Goal: Task Accomplishment & Management: Manage account settings

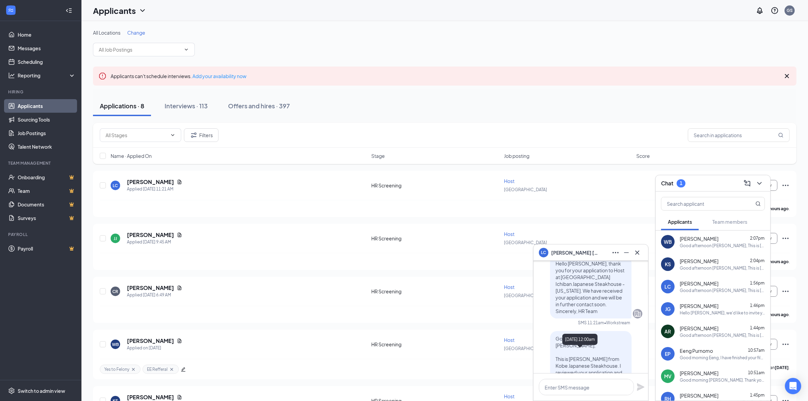
scroll to position [-70, 0]
click at [642, 253] on button at bounding box center [637, 252] width 11 height 11
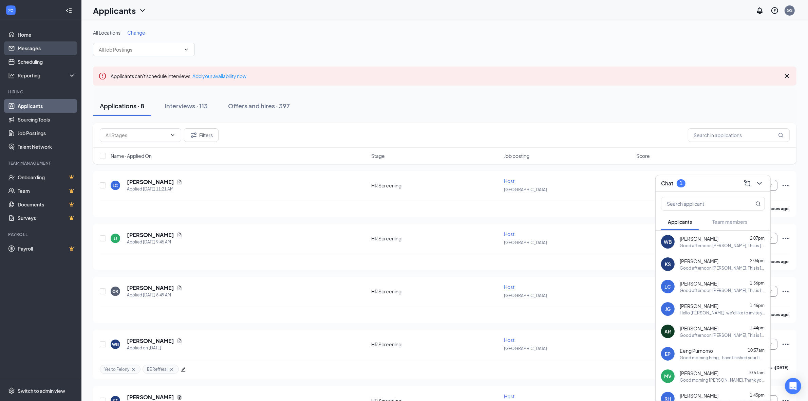
click at [33, 44] on link "Messages" at bounding box center [47, 48] width 58 height 14
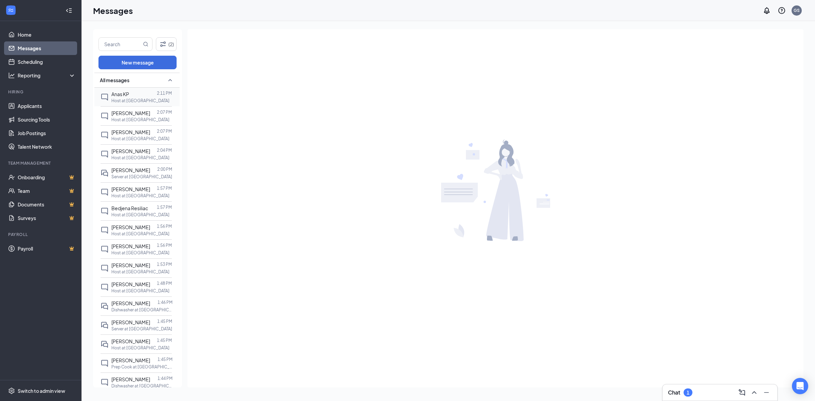
click at [114, 97] on div "Anas KP" at bounding box center [120, 93] width 18 height 7
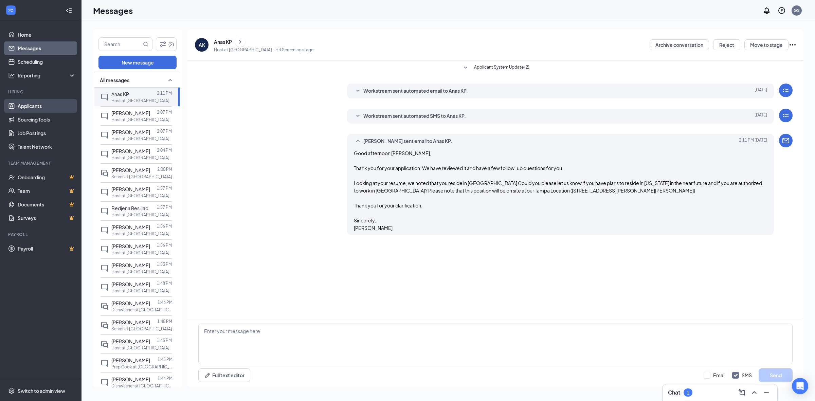
click at [37, 107] on link "Applicants" at bounding box center [47, 106] width 58 height 14
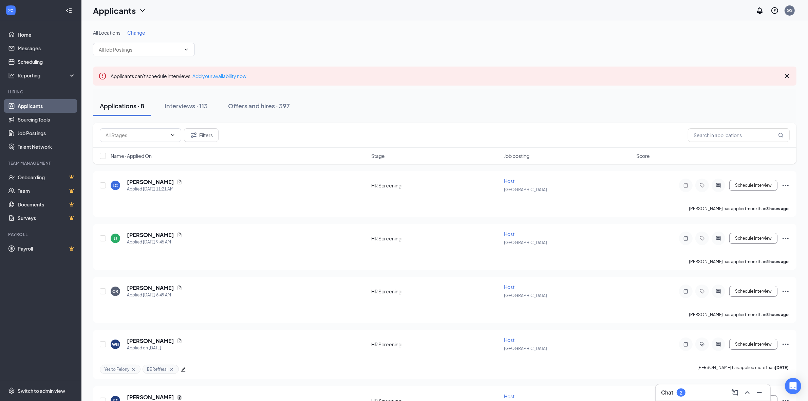
click at [668, 386] on div "Chat 2" at bounding box center [713, 392] width 115 height 16
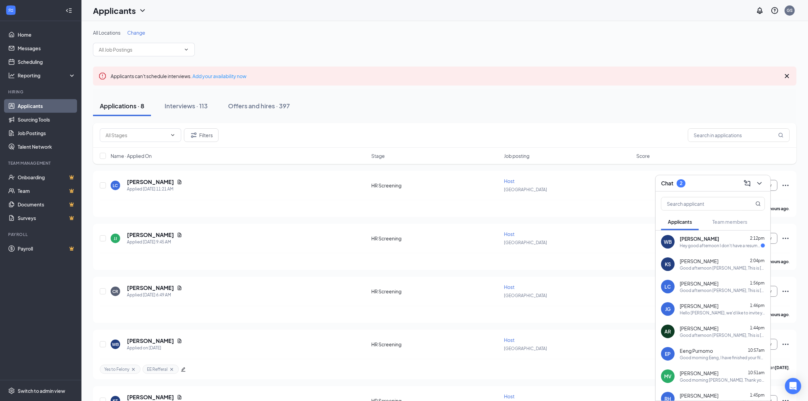
click at [695, 244] on div "Hey good afternoon I don't have a resume I have to make one would it be okay if…" at bounding box center [720, 246] width 81 height 6
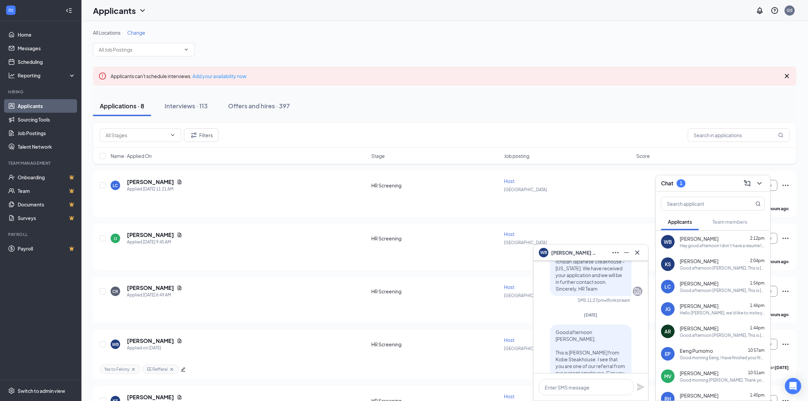
scroll to position [-89, 0]
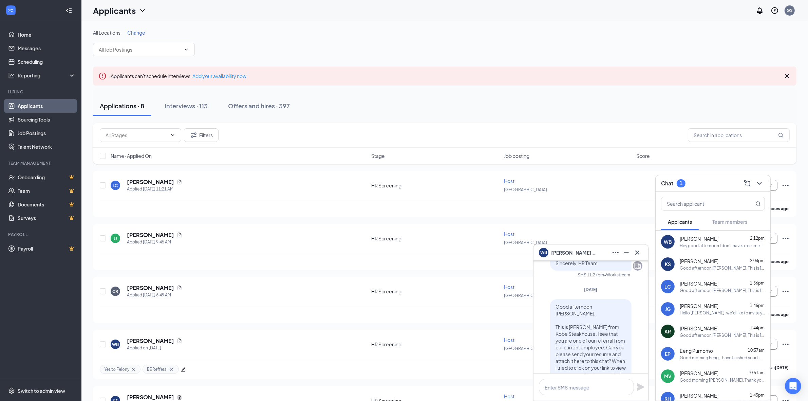
drag, startPoint x: 612, startPoint y: 355, endPoint x: 544, endPoint y: 313, distance: 80.2
click at [544, 313] on div "Good afternoon William, This is Gabriela from Kobe Steakhouse. I see that you a…" at bounding box center [590, 381] width 103 height 164
click at [550, 313] on div "Good afternoon William, This is Gabriela from Kobe Steakhouse. I see that you a…" at bounding box center [590, 350] width 81 height 103
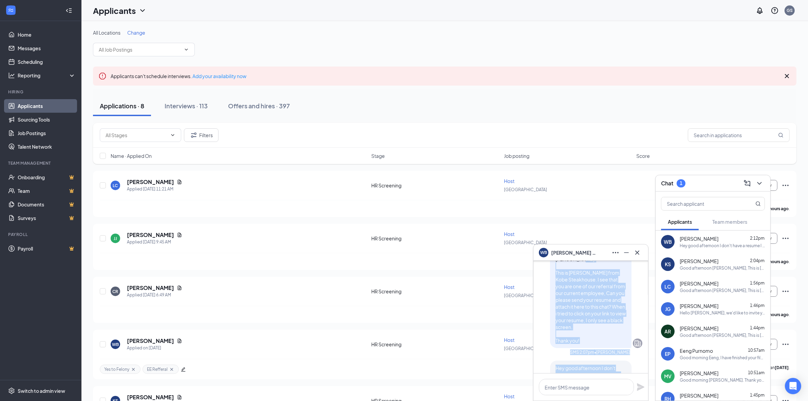
scroll to position [0, 0]
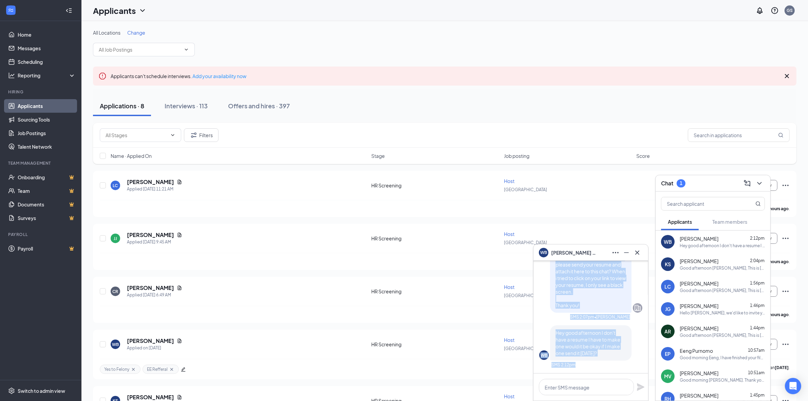
drag, startPoint x: 555, startPoint y: 322, endPoint x: 613, endPoint y: 355, distance: 67.3
click at [613, 355] on div "Good afternoon William, This is Gabriela from Kobe Steakhouse. I see that you a…" at bounding box center [590, 291] width 103 height 164
click at [613, 355] on p "Hey good afternoon I don't have a resume I have to make one would it be okay if…" at bounding box center [591, 342] width 71 height 27
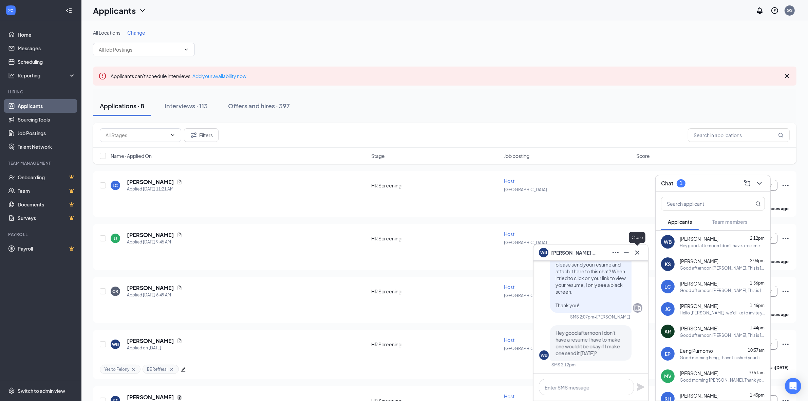
click at [637, 255] on icon "Cross" at bounding box center [638, 253] width 8 height 8
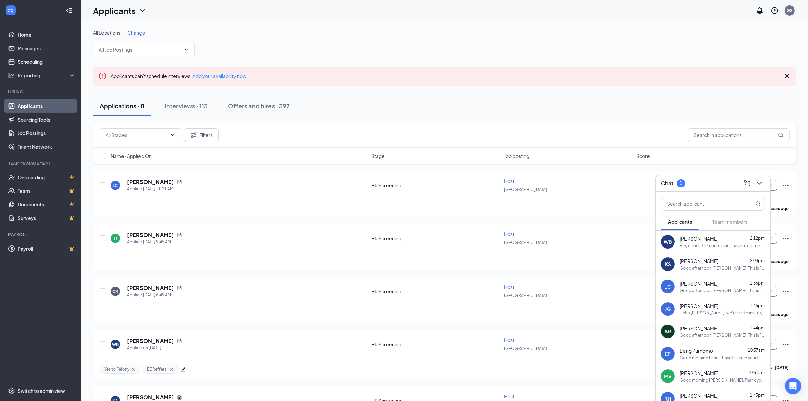
click at [690, 240] on span "[PERSON_NAME]" at bounding box center [699, 238] width 39 height 7
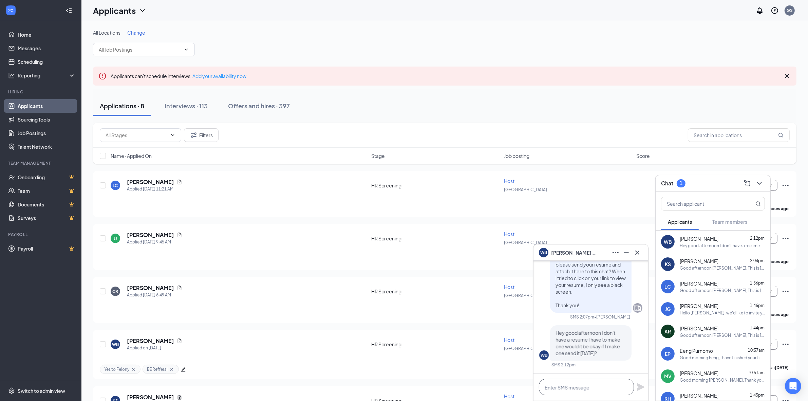
click at [574, 379] on textarea at bounding box center [586, 387] width 95 height 16
type textarea "Sure! Thank you so much!"
click at [639, 385] on icon "Plane" at bounding box center [641, 387] width 8 height 8
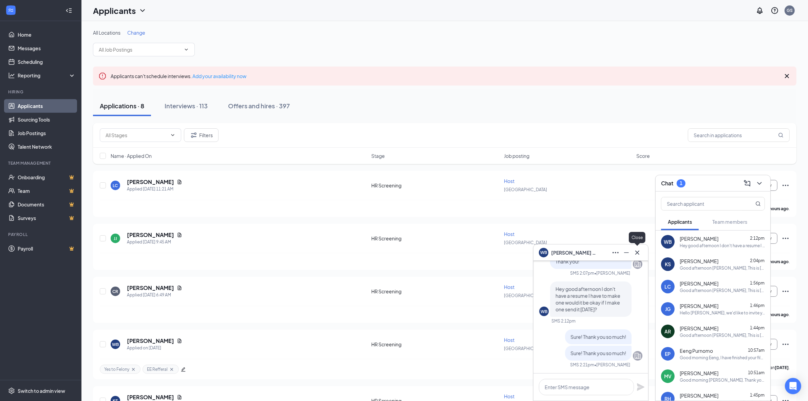
click at [637, 249] on icon "Cross" at bounding box center [638, 253] width 8 height 8
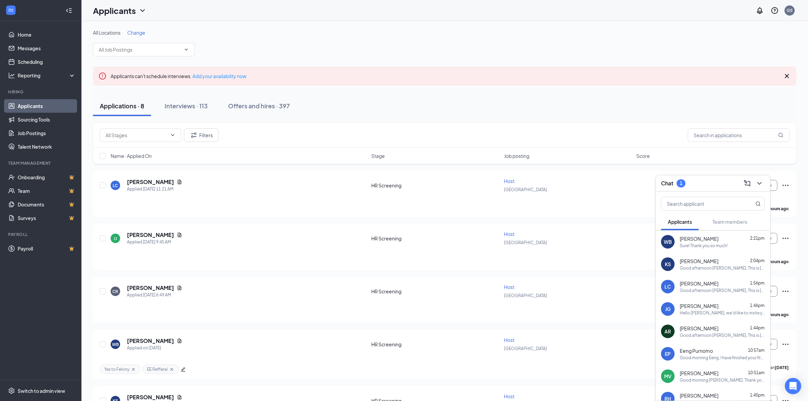
click at [712, 248] on div "Sure! Thank you so much!" at bounding box center [704, 246] width 48 height 6
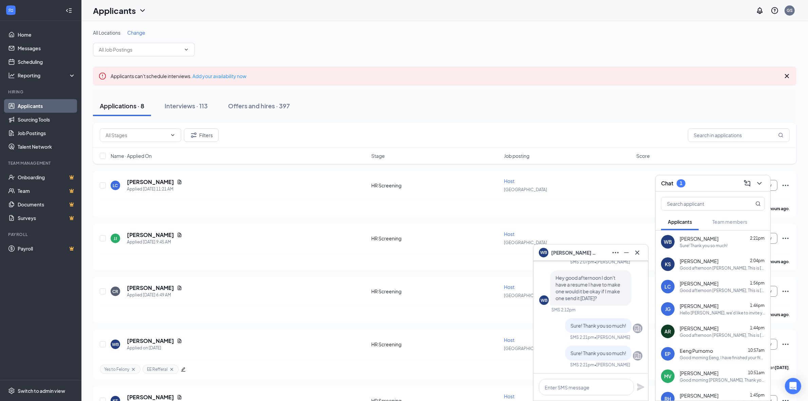
click at [636, 254] on icon "Cross" at bounding box center [638, 252] width 4 height 4
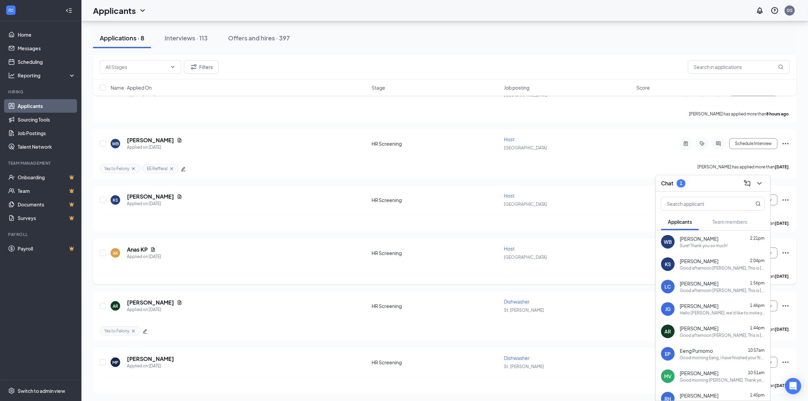
scroll to position [0, 0]
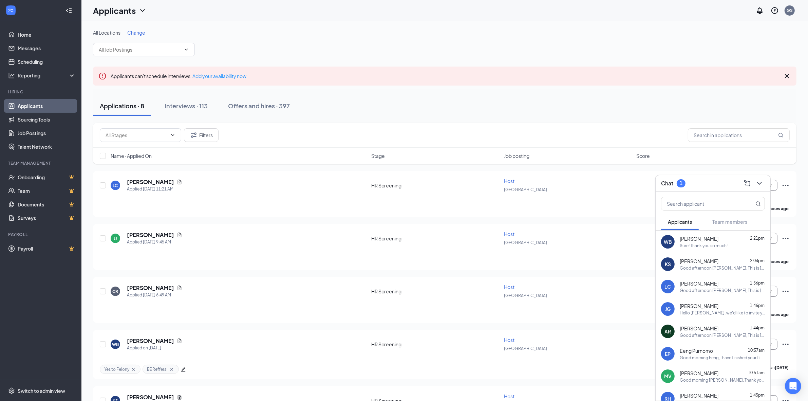
click at [760, 181] on icon "ChevronDown" at bounding box center [760, 183] width 8 height 8
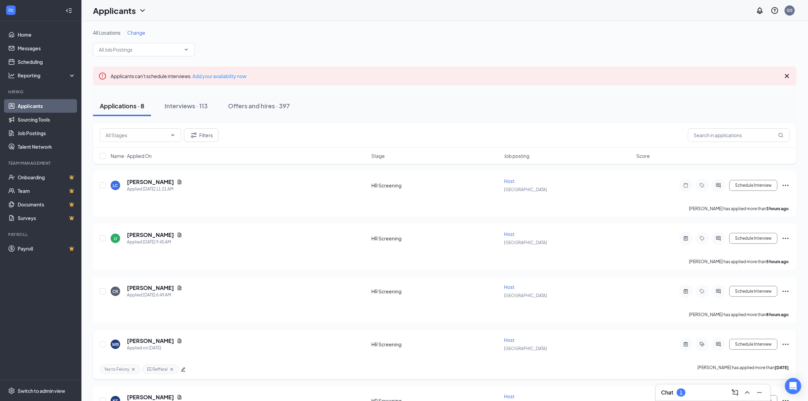
click at [505, 341] on span "Host" at bounding box center [509, 340] width 11 height 6
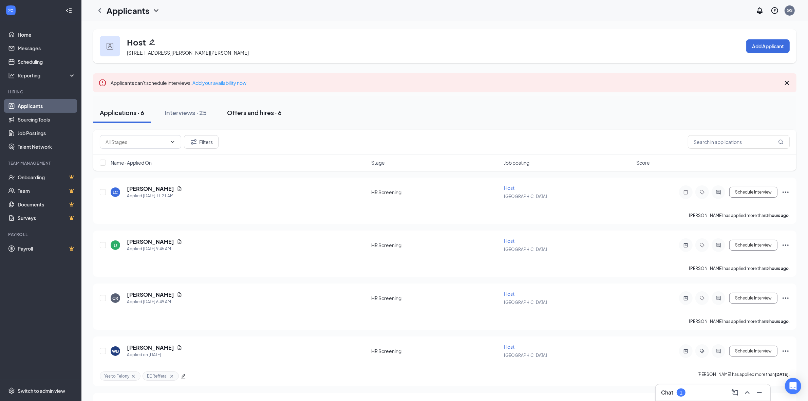
click at [247, 114] on div "Offers and hires · 6" at bounding box center [254, 112] width 55 height 8
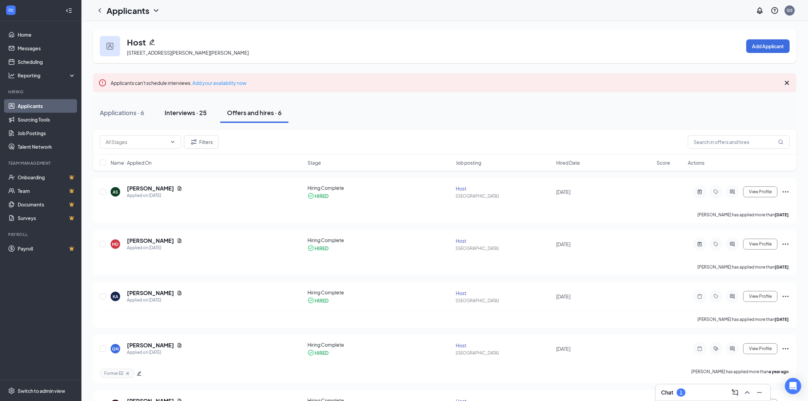
click at [197, 110] on div "Interviews · 25" at bounding box center [186, 112] width 42 height 8
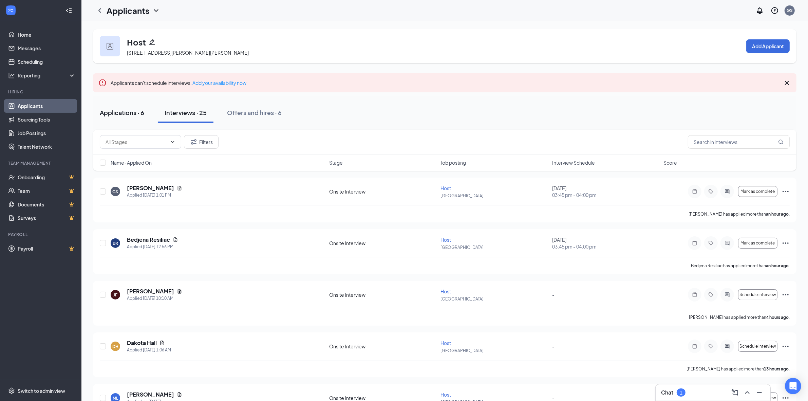
click at [122, 112] on div "Applications · 6" at bounding box center [122, 112] width 44 height 8
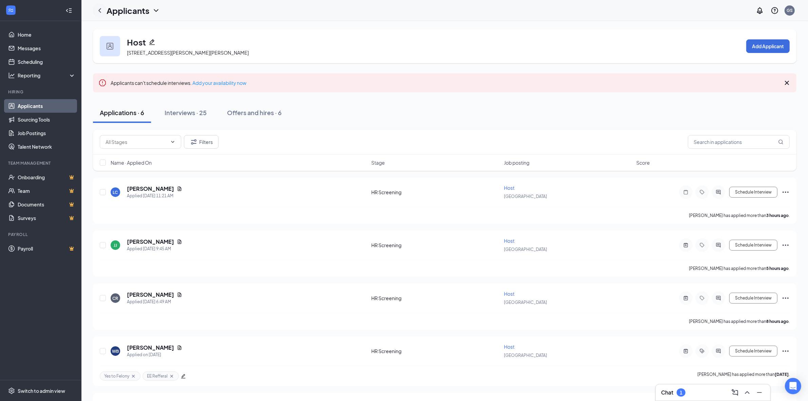
click at [101, 11] on icon "ChevronLeft" at bounding box center [100, 10] width 8 height 8
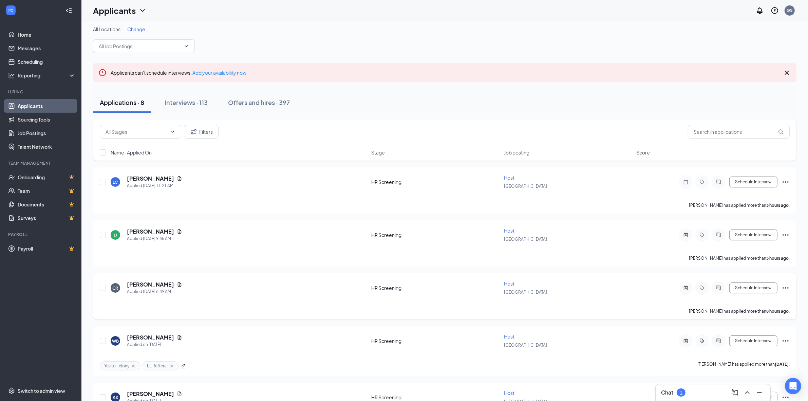
scroll to position [201, 0]
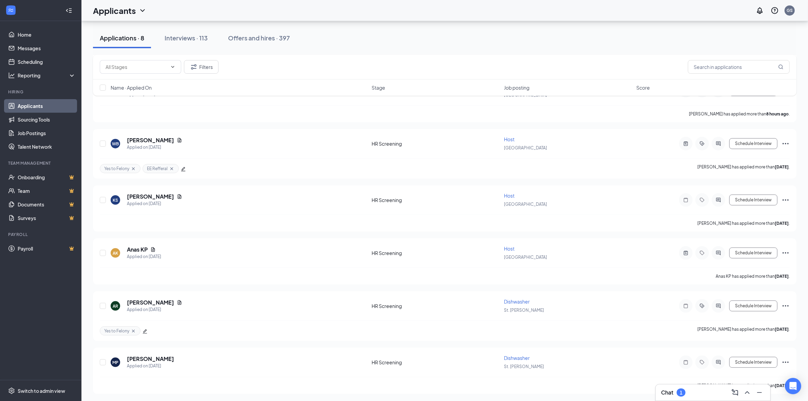
click at [671, 388] on div "Chat 1" at bounding box center [673, 392] width 24 height 8
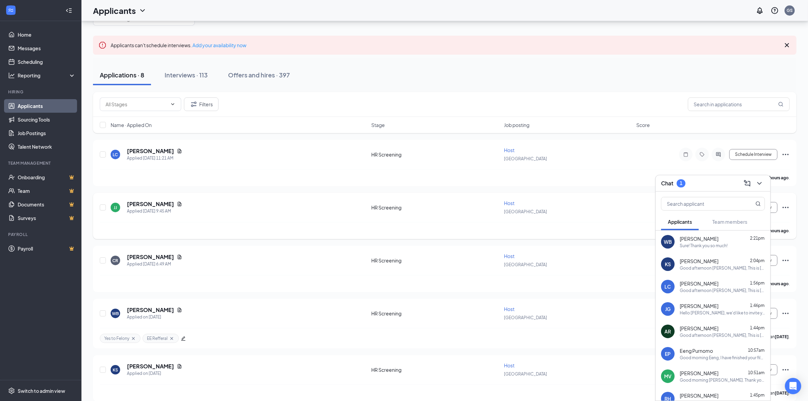
scroll to position [0, 0]
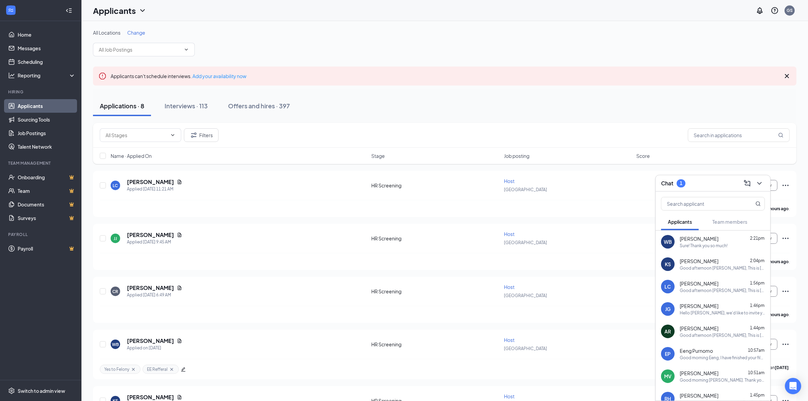
click at [19, 102] on link "Applicants" at bounding box center [47, 106] width 58 height 14
click at [33, 71] on div "Reporting" at bounding box center [40, 76] width 81 height 14
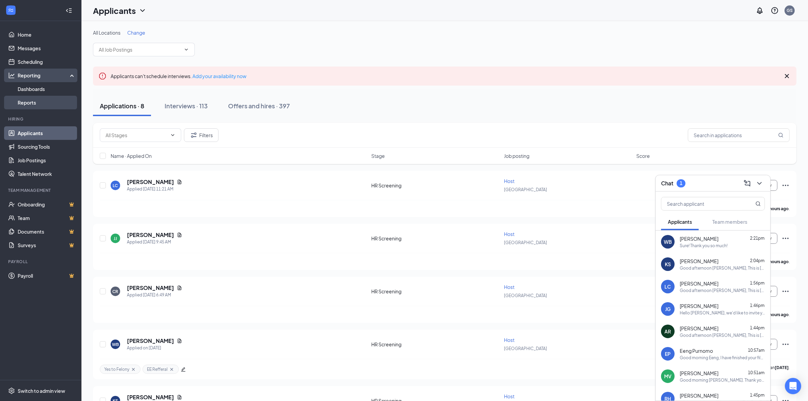
click at [45, 98] on link "Reports" at bounding box center [47, 103] width 58 height 14
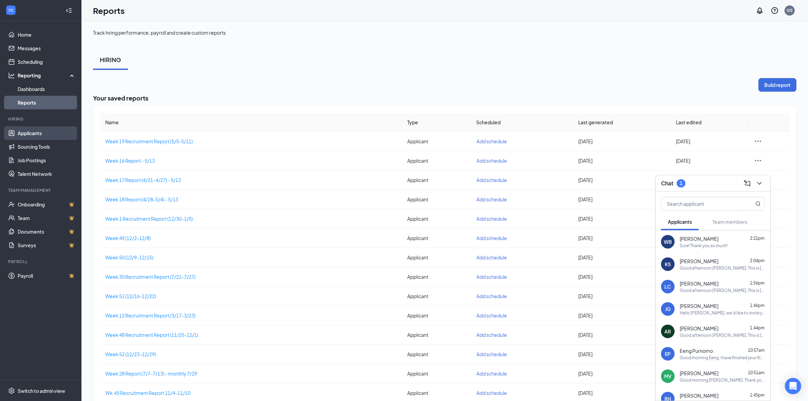
click at [24, 134] on link "Applicants" at bounding box center [47, 133] width 58 height 14
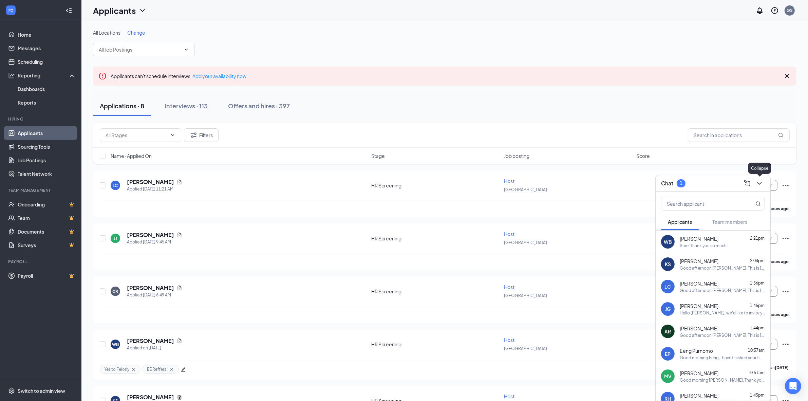
click at [762, 182] on icon "ChevronDown" at bounding box center [759, 183] width 4 height 3
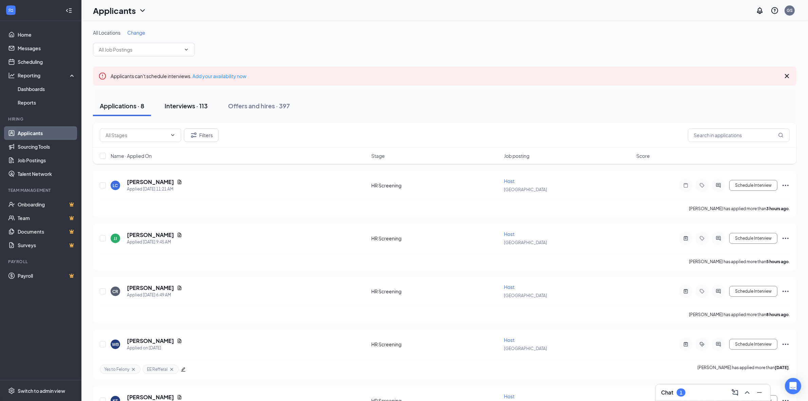
click at [178, 103] on div "Interviews · 113" at bounding box center [186, 106] width 43 height 8
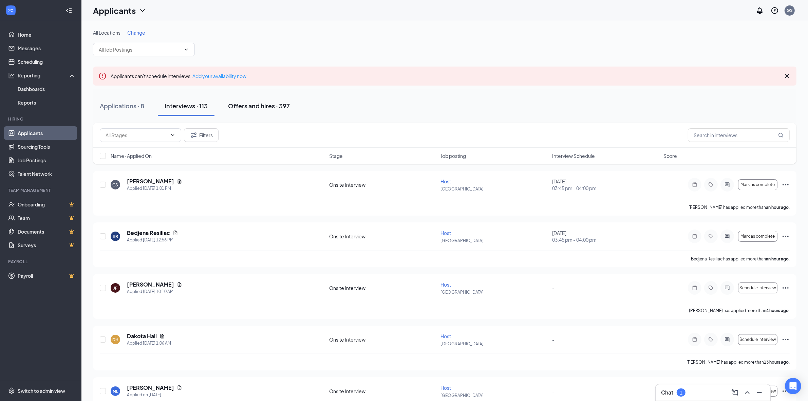
click at [264, 106] on div "Offers and hires · 397" at bounding box center [259, 106] width 62 height 8
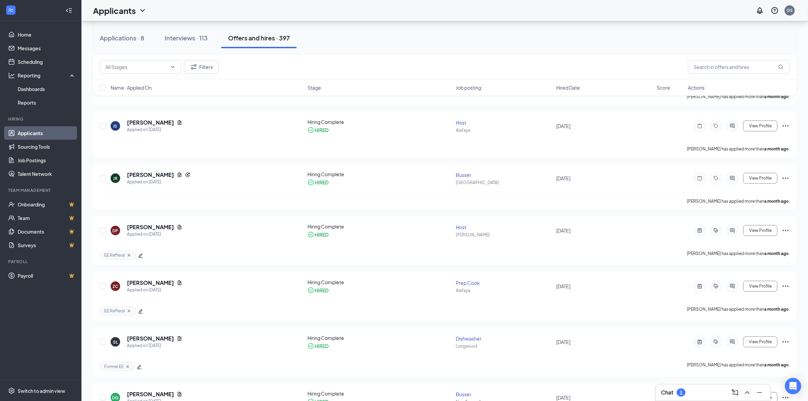
scroll to position [552, 0]
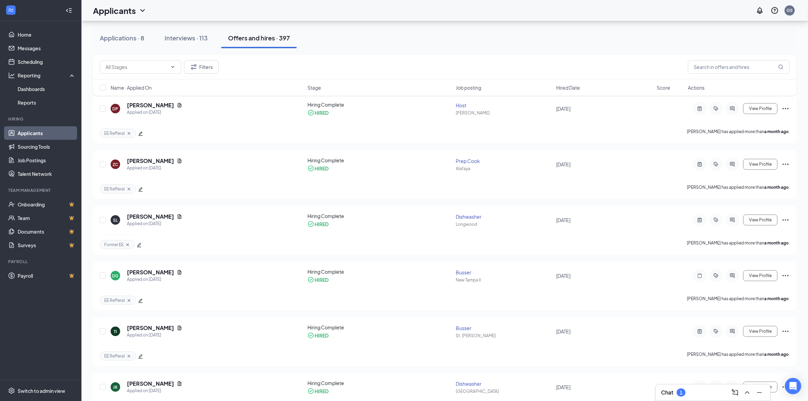
click at [686, 396] on div "Chat 1" at bounding box center [673, 392] width 24 height 8
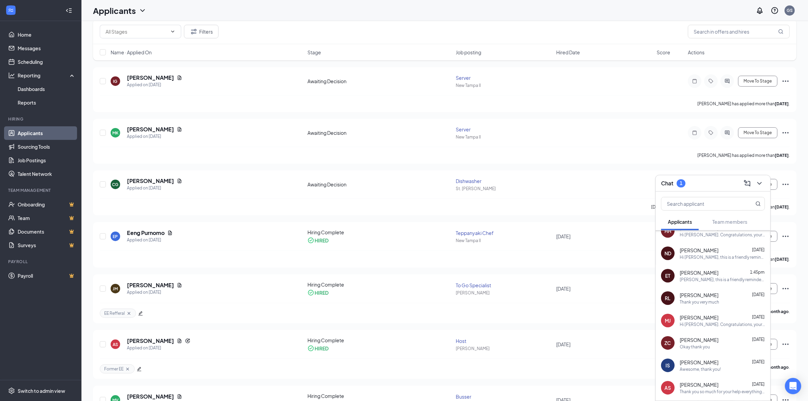
scroll to position [0, 0]
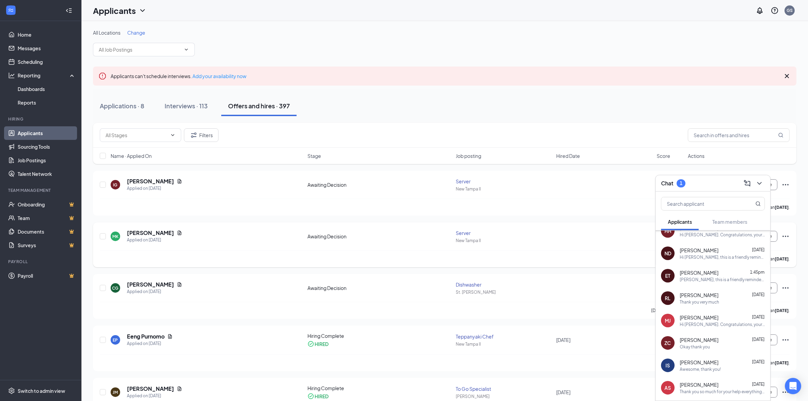
click at [466, 231] on div "Server" at bounding box center [504, 233] width 96 height 7
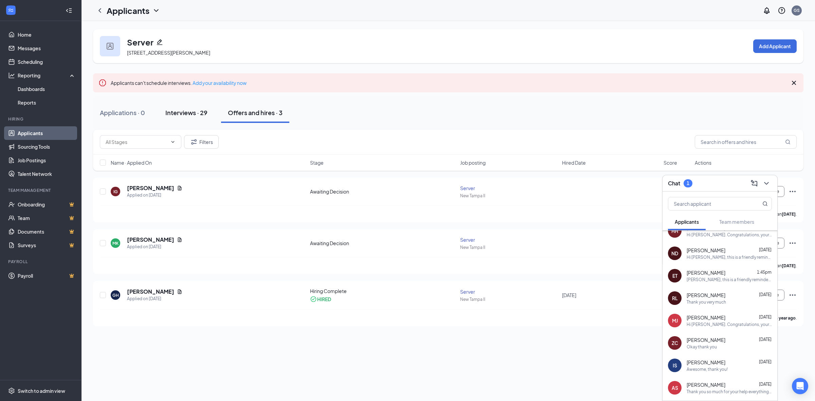
click at [191, 108] on div "Interviews · 29" at bounding box center [186, 112] width 42 height 8
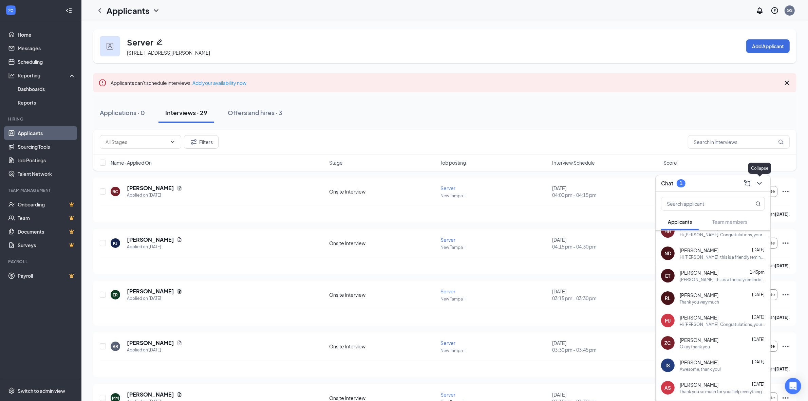
click at [754, 184] on div at bounding box center [759, 183] width 12 height 11
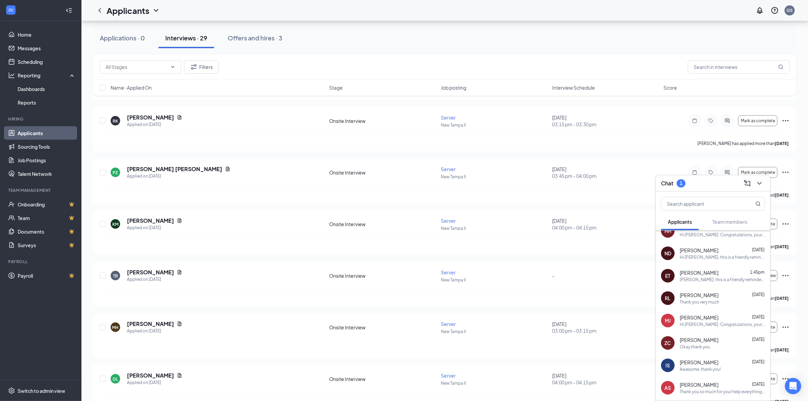
scroll to position [1277, 0]
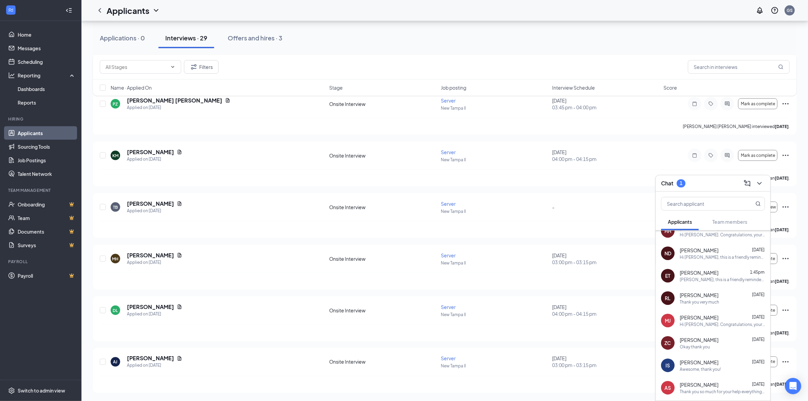
click at [569, 92] on div "Name · Applied On Stage Job posting Interview Schedule Score" at bounding box center [445, 87] width 704 height 16
click at [569, 89] on span "Interview Schedule" at bounding box center [573, 87] width 43 height 7
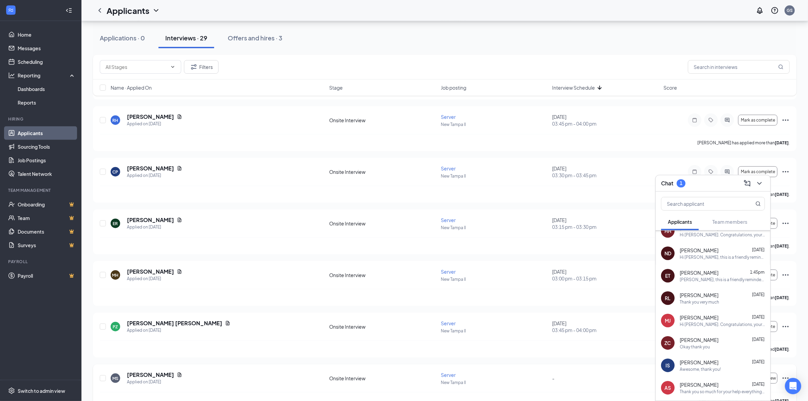
scroll to position [812, 0]
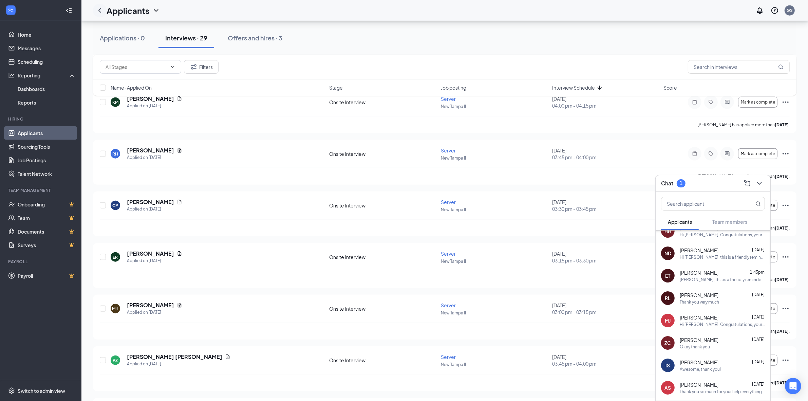
click at [99, 10] on icon "ChevronLeft" at bounding box center [100, 10] width 8 height 8
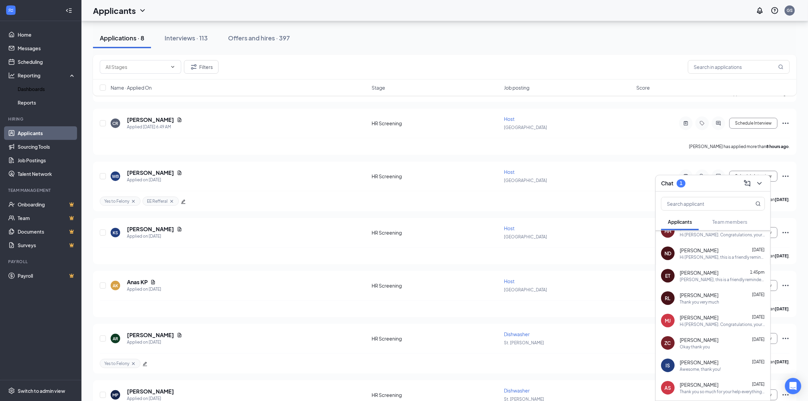
scroll to position [201, 0]
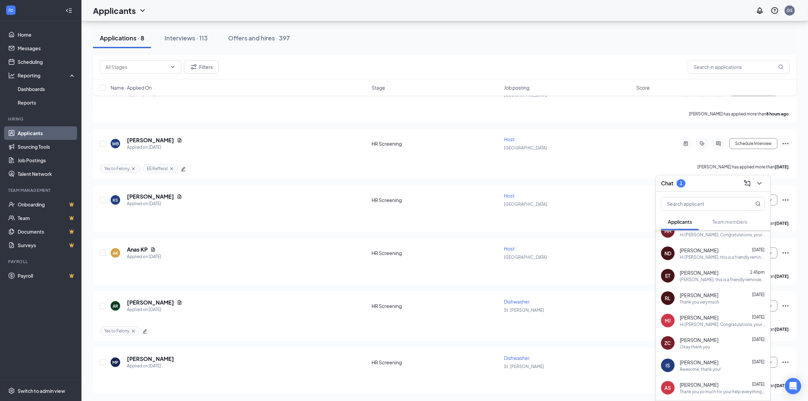
click at [64, 133] on link "Applicants" at bounding box center [47, 133] width 58 height 14
click at [54, 104] on link "Reports" at bounding box center [47, 103] width 58 height 14
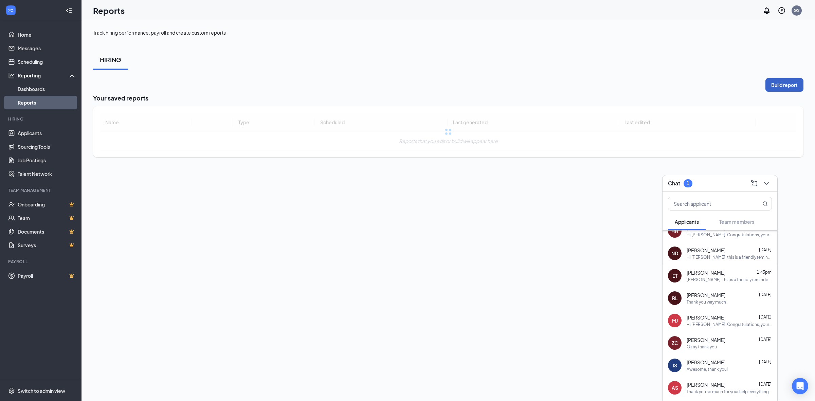
click at [782, 86] on button "Build report" at bounding box center [784, 85] width 38 height 14
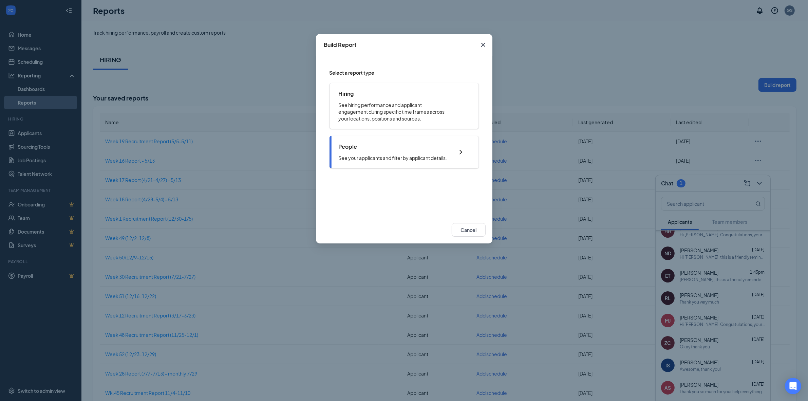
click at [372, 162] on div "People See your applicants and filter by applicant details." at bounding box center [404, 152] width 149 height 33
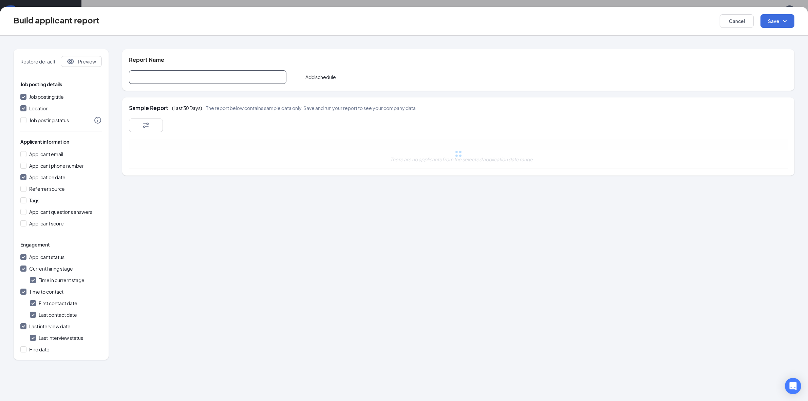
click at [186, 75] on input "text" at bounding box center [208, 77] width 158 height 14
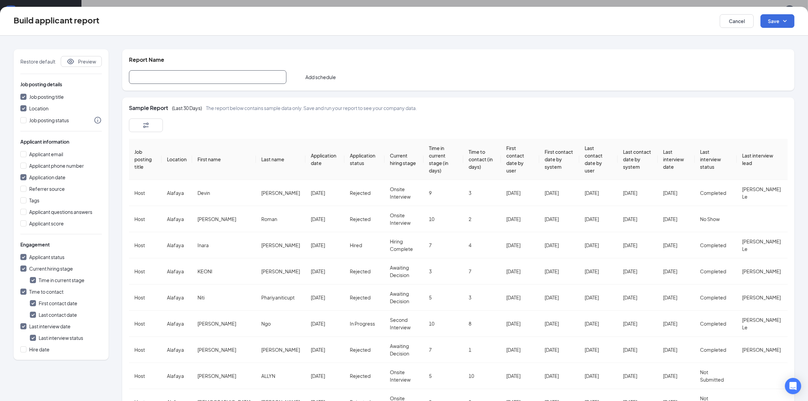
paste input "9/8/25-9/14/25"
click at [133, 77] on input "9/8/25-9/14/25" at bounding box center [208, 77] width 158 height 14
click at [238, 82] on input "Week 37 Recruitment Report (9/8/25-9/14/25" at bounding box center [208, 77] width 158 height 14
type input "Week 37 Recruitment Report (9/8/25-9/14/25)"
click at [239, 131] on div at bounding box center [458, 125] width 659 height 14
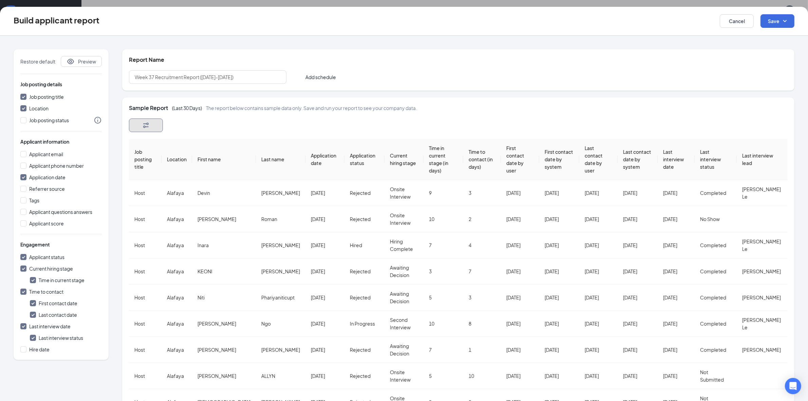
click at [155, 119] on button "button" at bounding box center [146, 125] width 34 height 14
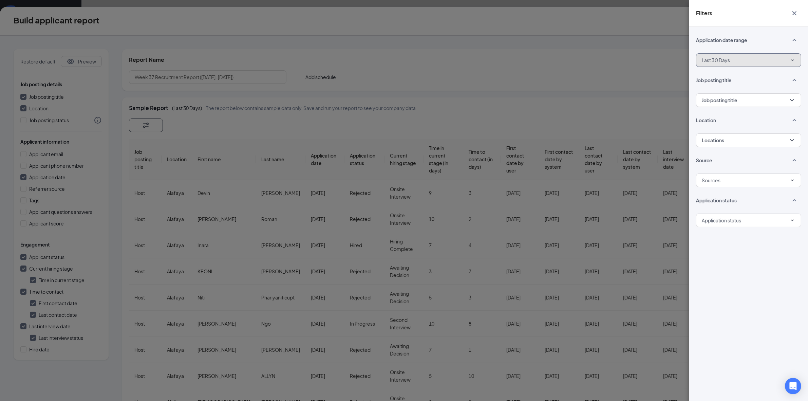
click at [715, 61] on span "Last 30 Days" at bounding box center [716, 60] width 28 height 7
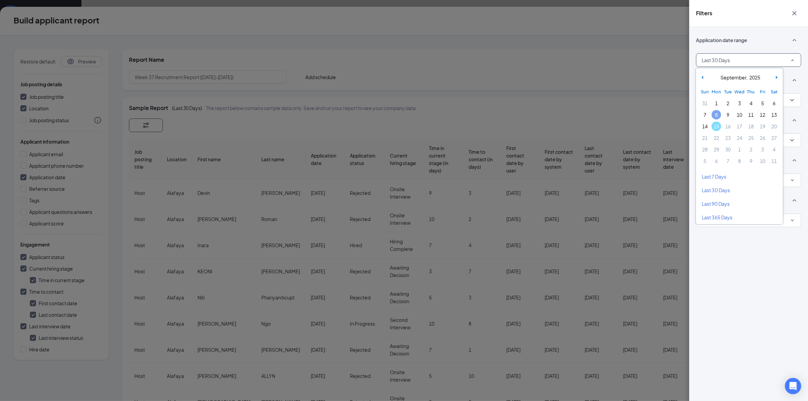
click at [715, 110] on span "8" at bounding box center [717, 115] width 10 height 10
click at [706, 126] on span "14" at bounding box center [705, 127] width 10 height 10
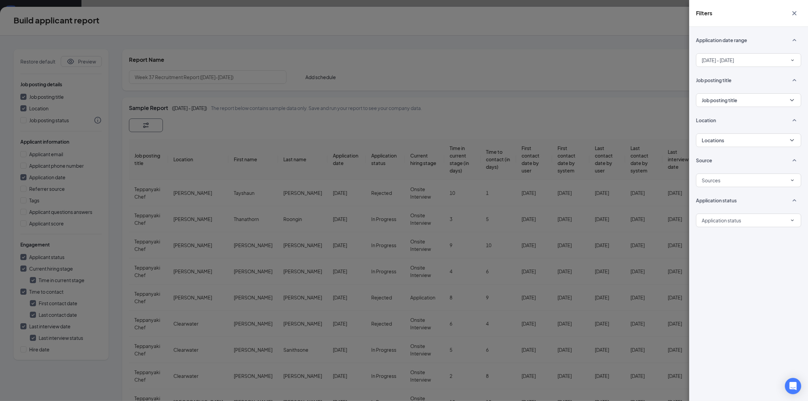
click at [575, 74] on div "Filters Application date range Sep 8, 2025 - Sep 14, 2025 Job posting title Job…" at bounding box center [404, 200] width 808 height 401
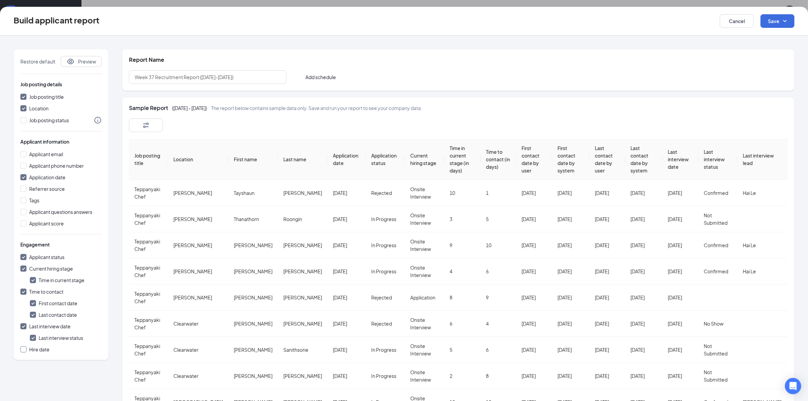
click at [48, 349] on span "Hire date" at bounding box center [39, 349] width 26 height 7
click at [24, 289] on span at bounding box center [23, 292] width 6 height 6
click at [24, 289] on input "Time to contact" at bounding box center [23, 292] width 6 height 6
checkbox input "false"
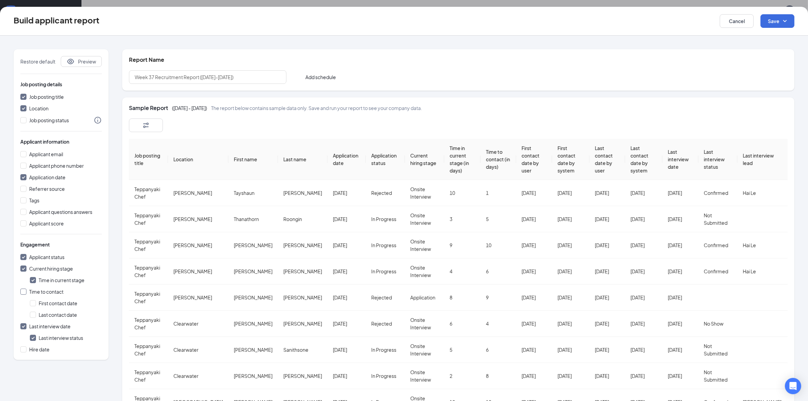
checkbox input "false"
click at [22, 291] on input "Time to contact" at bounding box center [23, 292] width 6 height 6
checkbox input "true"
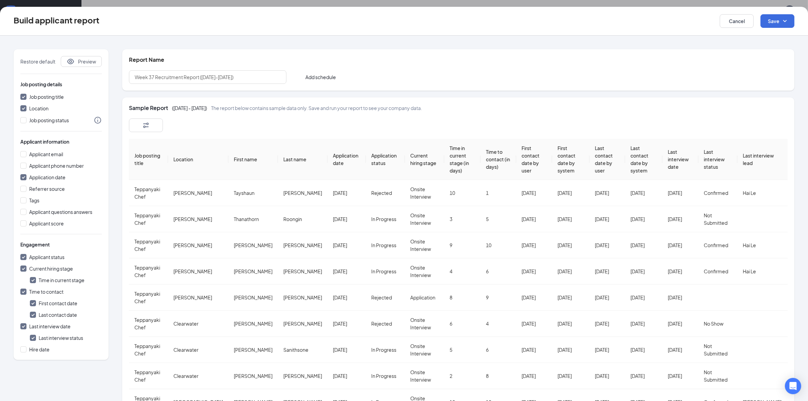
click at [22, 292] on input "Time to contact" at bounding box center [23, 292] width 6 height 6
checkbox input "false"
click at [21, 348] on input "Hire date" at bounding box center [23, 349] width 6 height 6
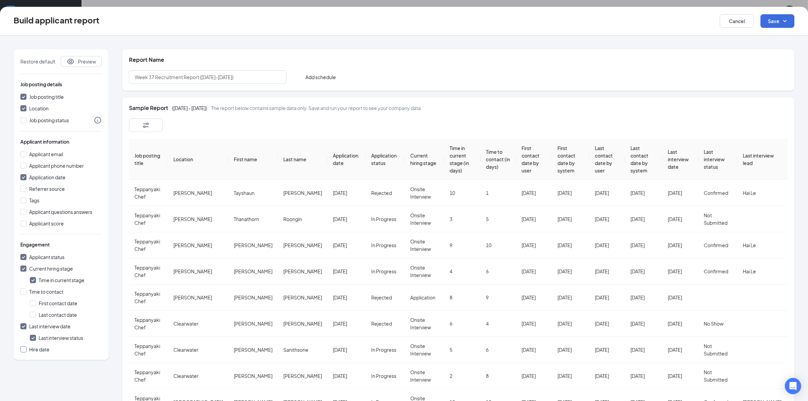
checkbox input "true"
click at [775, 26] on button "Save" at bounding box center [778, 21] width 34 height 14
click at [769, 51] on div "Save and run report" at bounding box center [768, 55] width 54 height 16
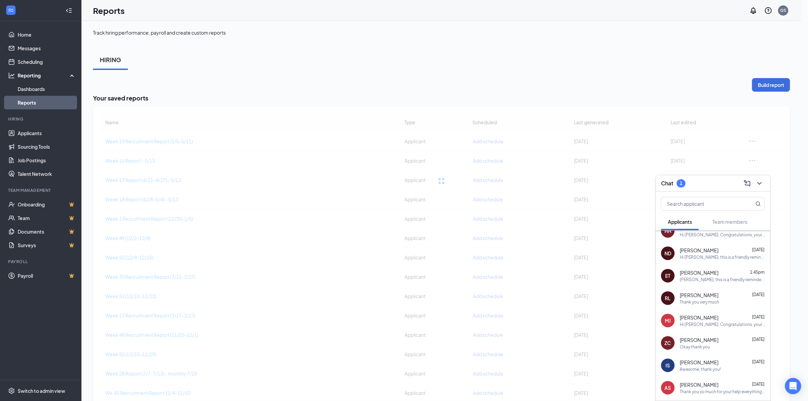
checkbox input "false"
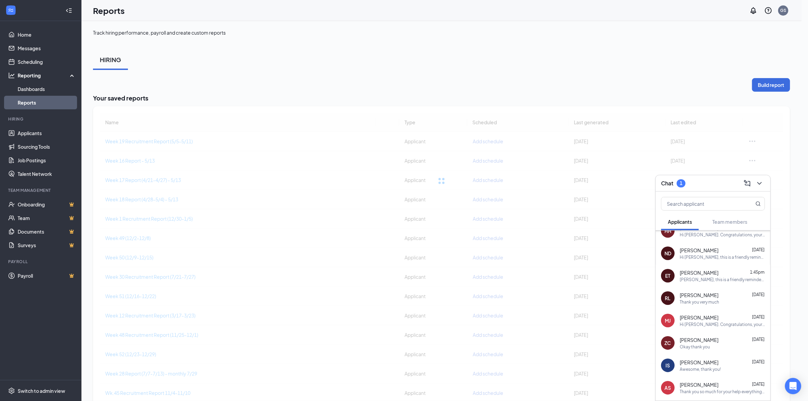
checkbox input "false"
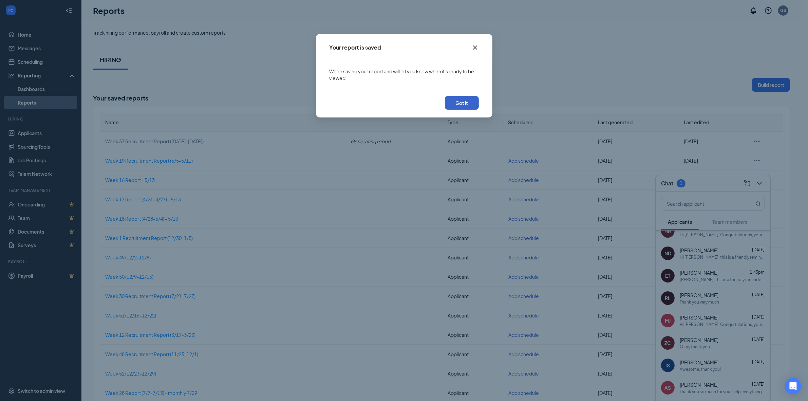
click at [455, 104] on button "Got it" at bounding box center [462, 103] width 34 height 14
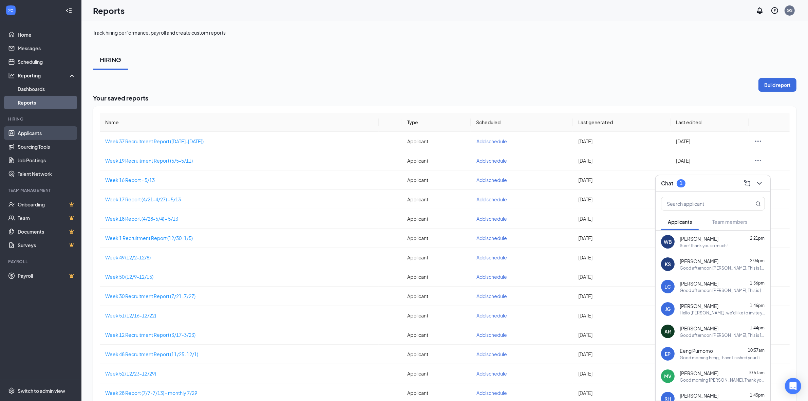
click at [29, 131] on link "Applicants" at bounding box center [47, 133] width 58 height 14
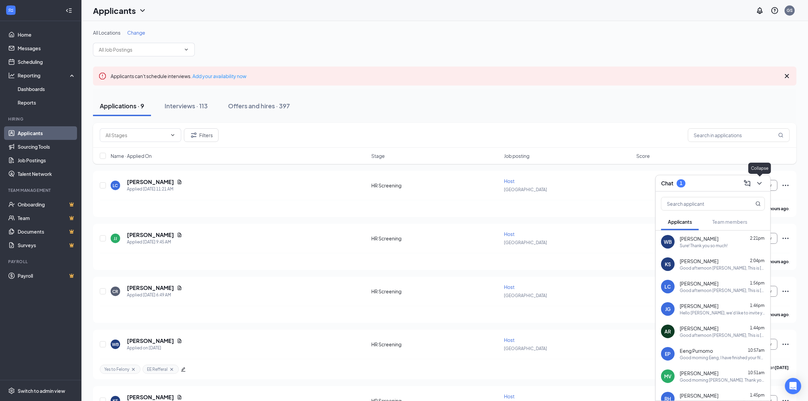
click at [758, 187] on button at bounding box center [759, 183] width 11 height 11
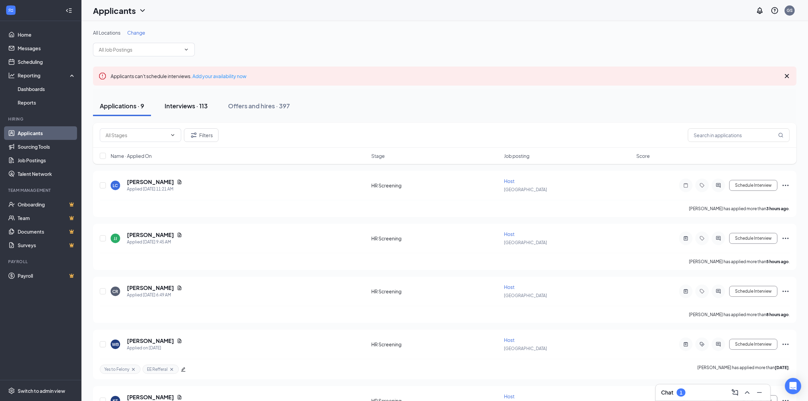
click at [195, 111] on button "Interviews · 113" at bounding box center [186, 106] width 57 height 20
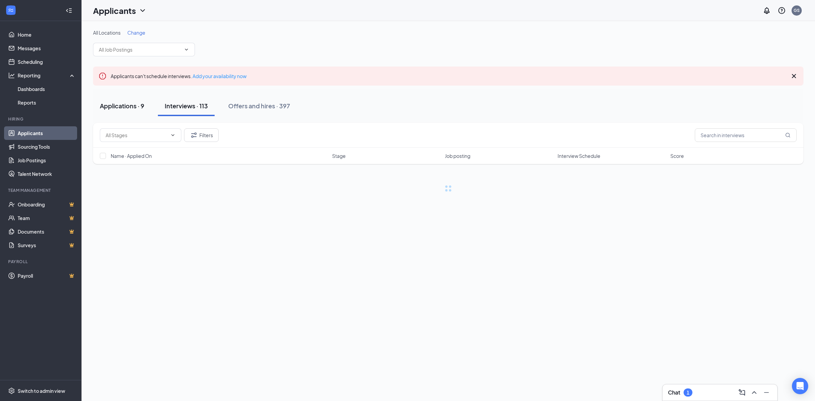
click at [131, 107] on div "Applications · 9" at bounding box center [122, 106] width 44 height 8
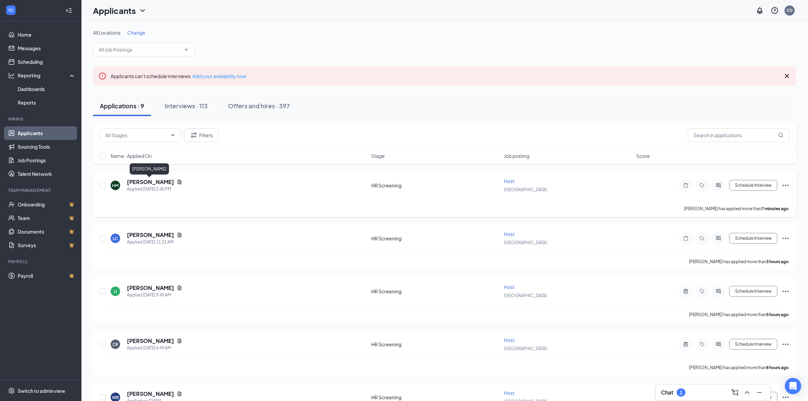
click at [157, 182] on h5 "[PERSON_NAME]" at bounding box center [150, 181] width 47 height 7
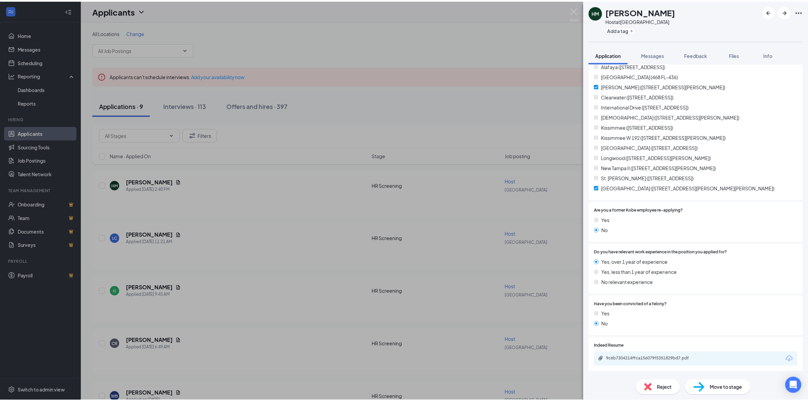
scroll to position [224, 0]
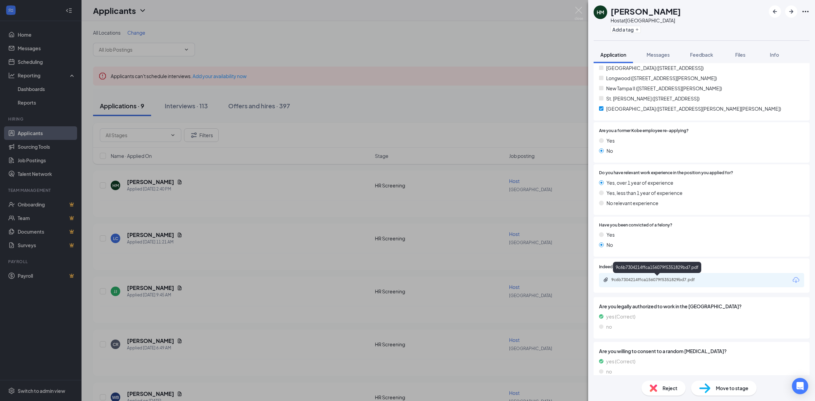
click at [638, 282] on div "9c6b7304214ffca156079f5351829bd7.pdf" at bounding box center [658, 279] width 95 height 5
click at [580, 12] on img at bounding box center [578, 13] width 8 height 13
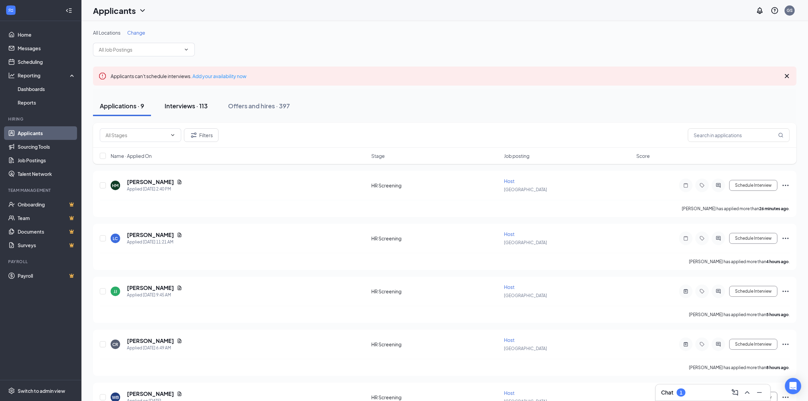
click at [201, 98] on button "Interviews · 113" at bounding box center [186, 106] width 57 height 20
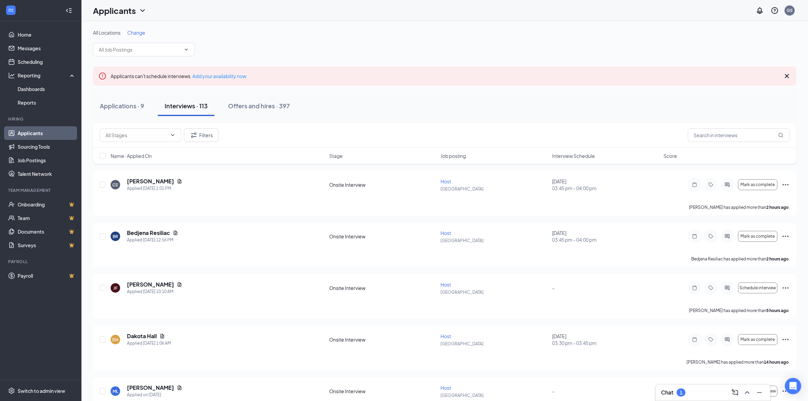
click at [694, 396] on div "Chat 1" at bounding box center [713, 392] width 104 height 11
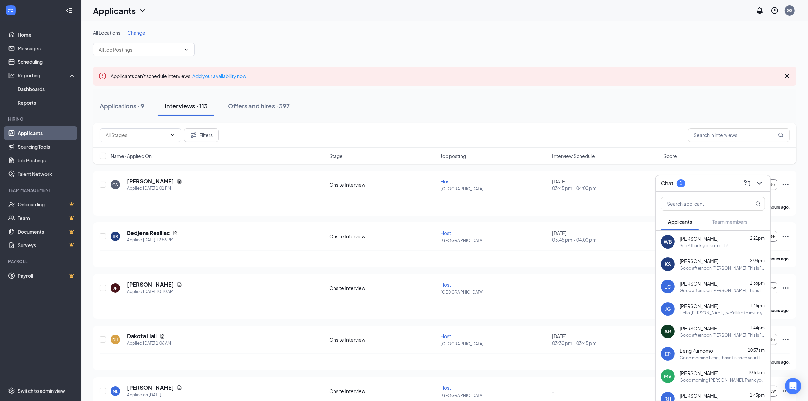
click at [718, 260] on span "[PERSON_NAME]" at bounding box center [699, 261] width 39 height 7
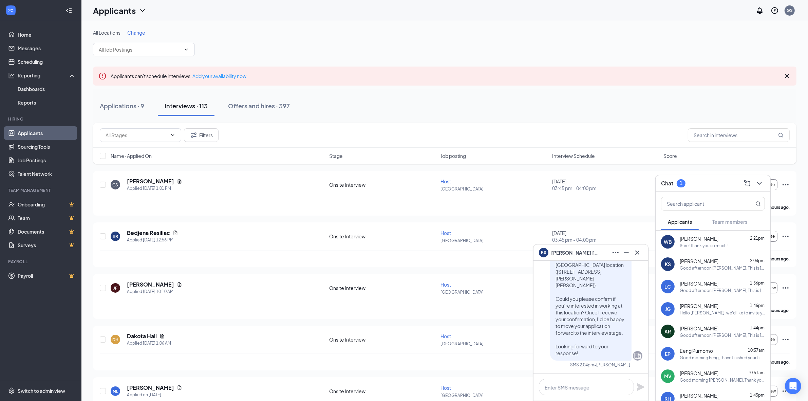
click at [709, 311] on div "Hello [PERSON_NAME], we'd like to invite you to a meeting with [PERSON_NAME] Ja…" at bounding box center [722, 313] width 85 height 6
click at [635, 252] on icon "Cross" at bounding box center [638, 253] width 8 height 8
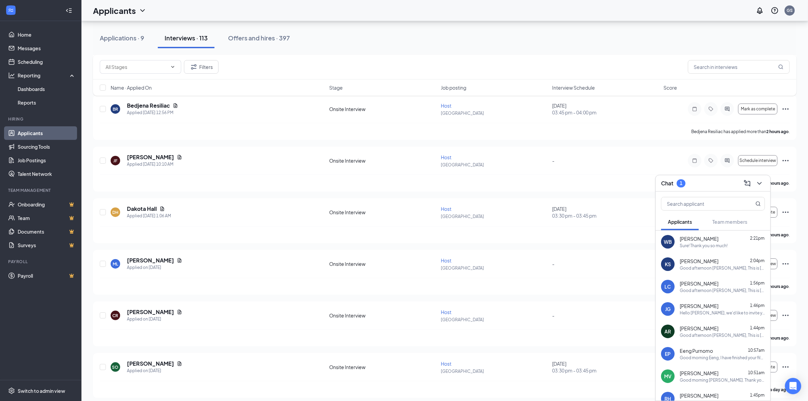
scroll to position [255, 0]
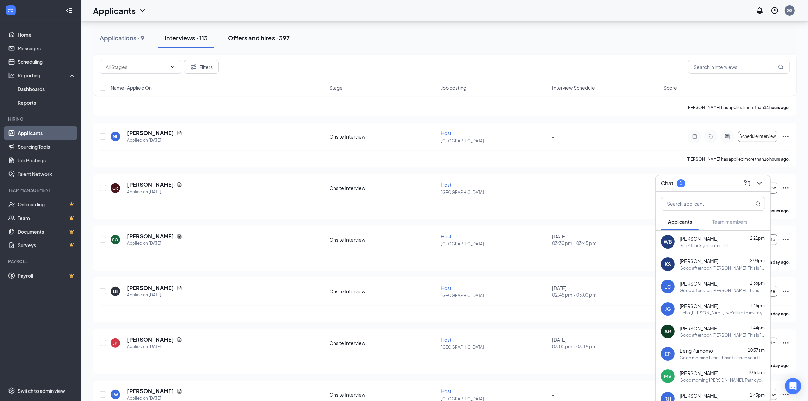
click at [248, 37] on div "Offers and hires · 397" at bounding box center [259, 38] width 62 height 8
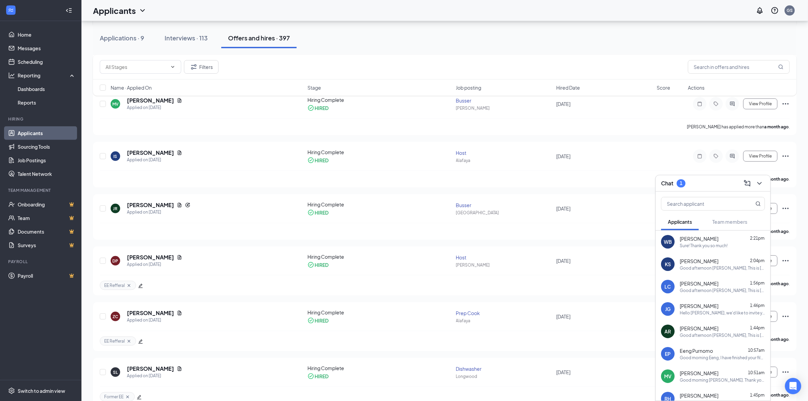
scroll to position [467, 0]
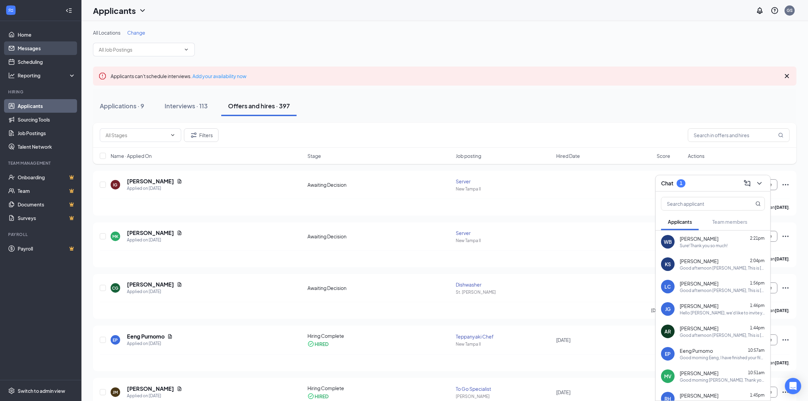
click at [34, 46] on link "Messages" at bounding box center [47, 48] width 58 height 14
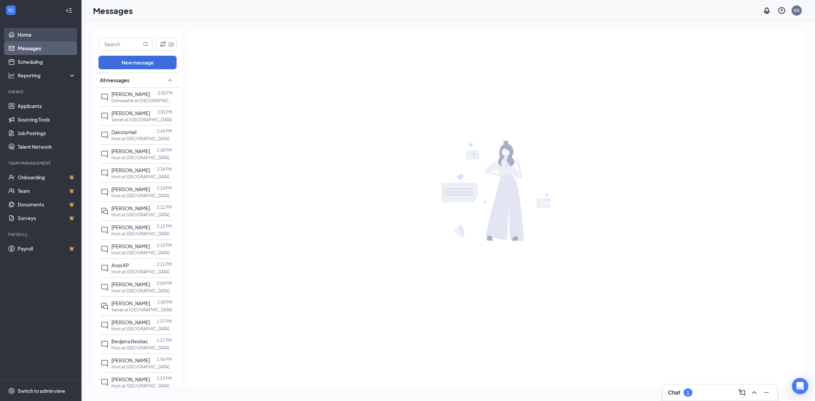
click at [32, 35] on link "Home" at bounding box center [47, 35] width 58 height 14
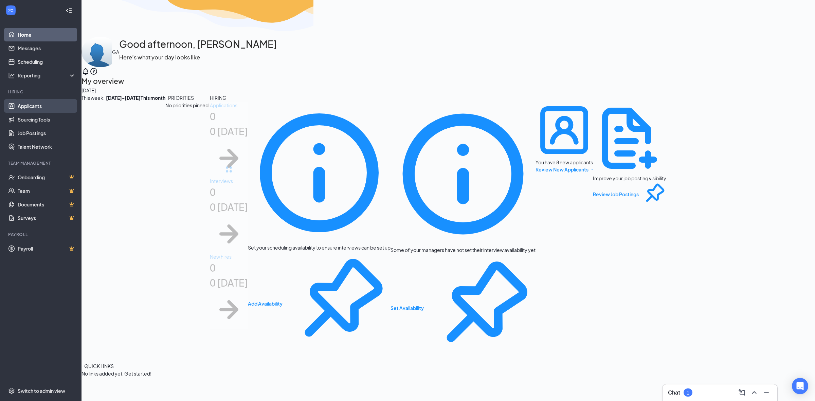
click at [26, 106] on link "Applicants" at bounding box center [47, 106] width 58 height 14
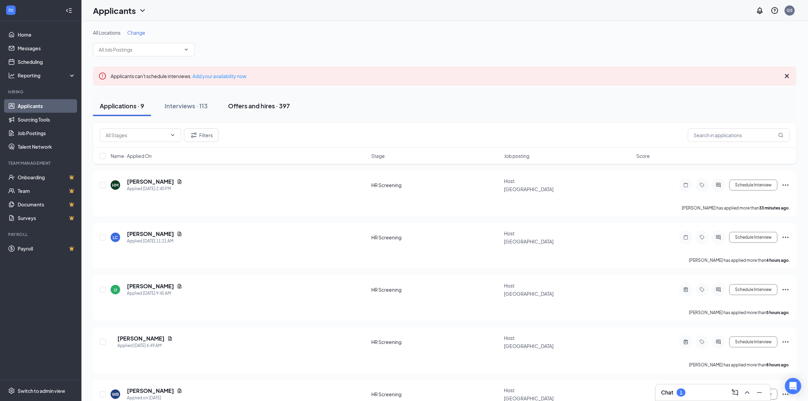
click at [278, 115] on button "Offers and hires · 397" at bounding box center [258, 106] width 75 height 20
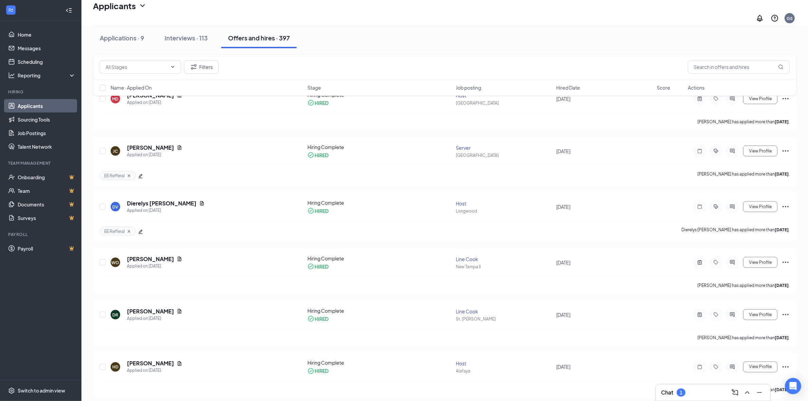
scroll to position [1382, 0]
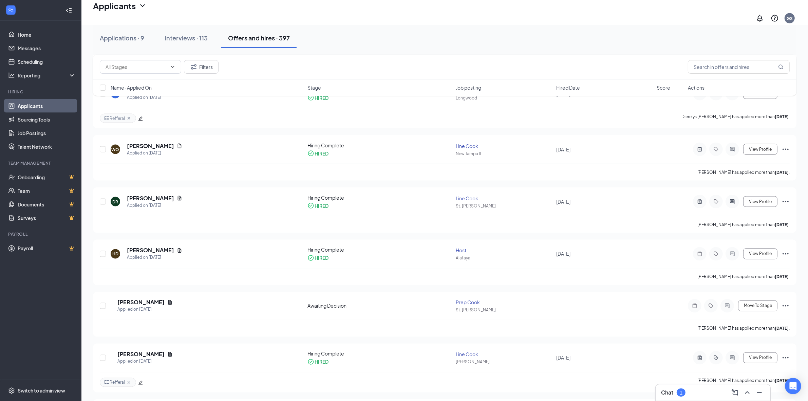
click at [479, 336] on div "[PERSON_NAME] has applied more than [DATE] ." at bounding box center [445, 328] width 690 height 17
click at [568, 88] on span "Hired Date" at bounding box center [568, 87] width 24 height 7
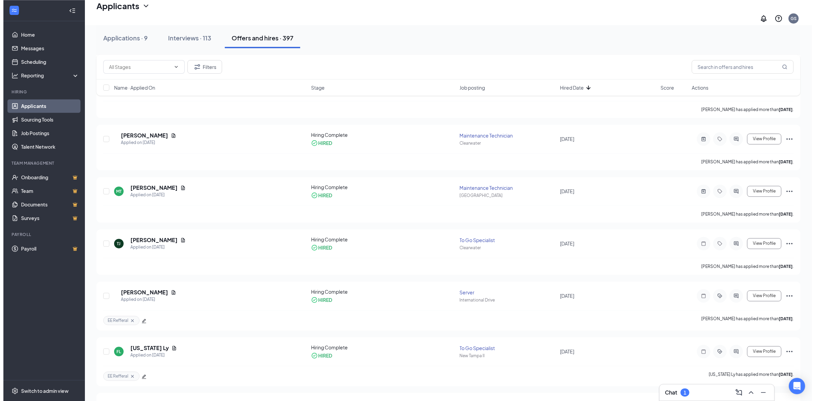
scroll to position [1682, 0]
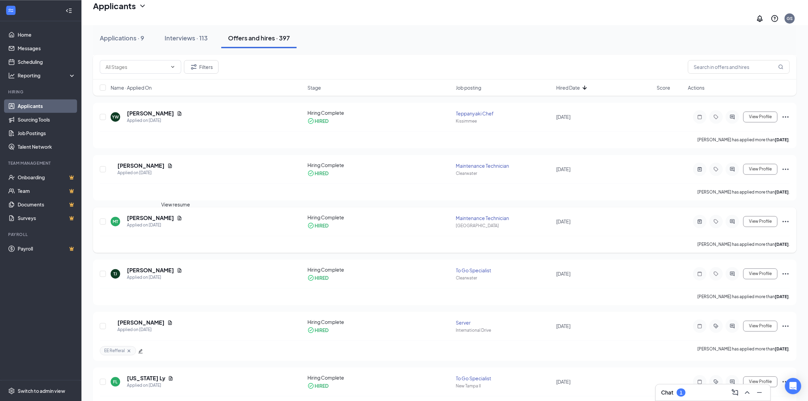
click at [157, 216] on h5 "[PERSON_NAME]" at bounding box center [150, 217] width 47 height 7
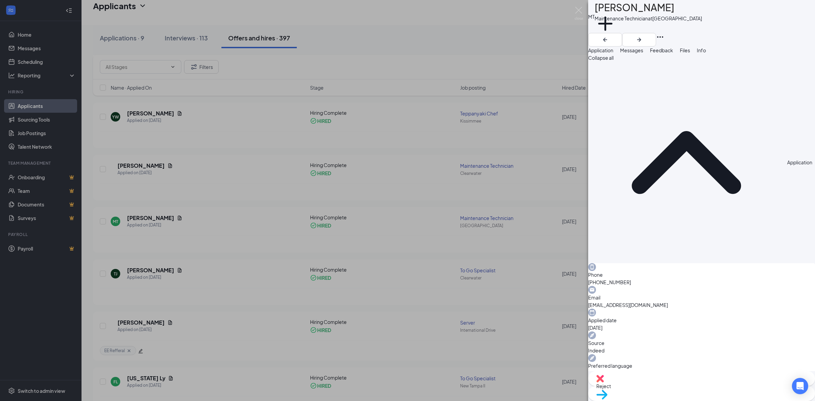
scroll to position [127, 0]
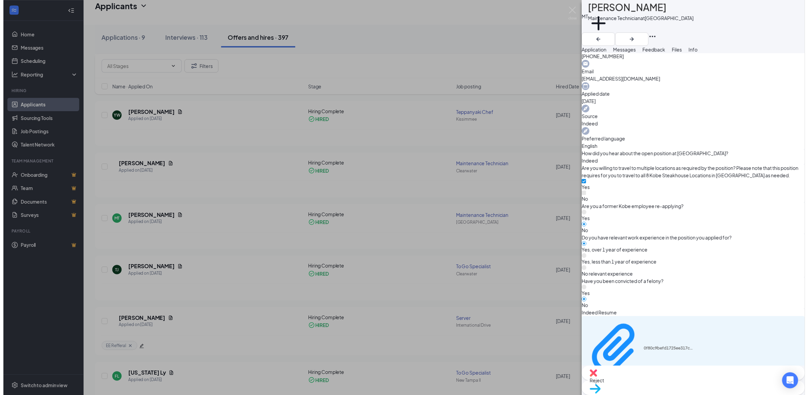
scroll to position [223, 0]
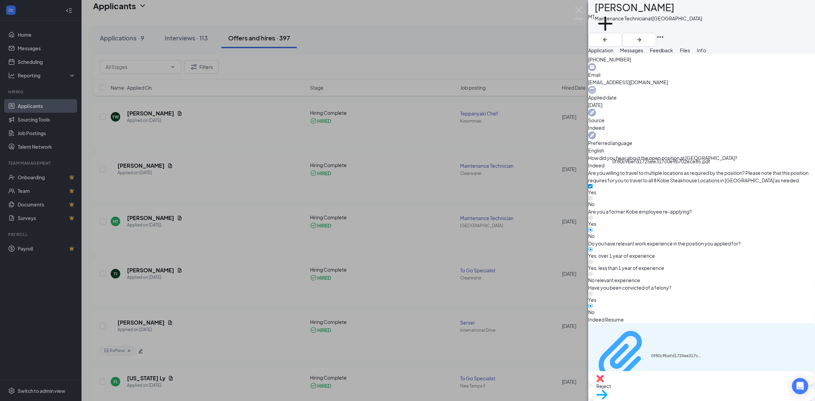
click at [651, 353] on div "0f80c9befd1725ee317c0e9b702ece85.pdf" at bounding box center [676, 355] width 51 height 5
click at [581, 11] on img at bounding box center [578, 13] width 8 height 13
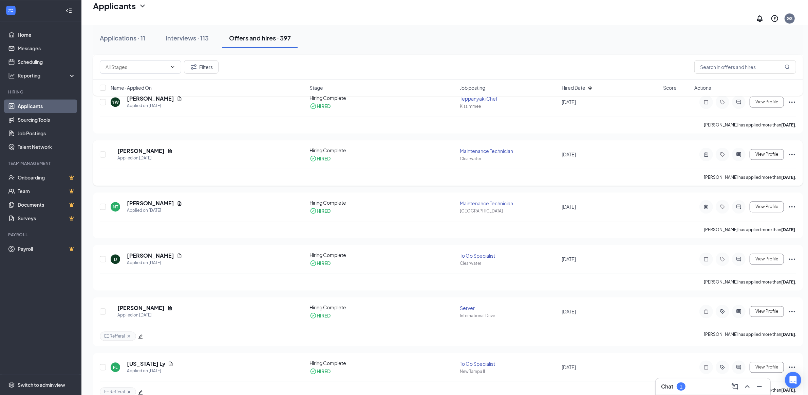
scroll to position [1682, 0]
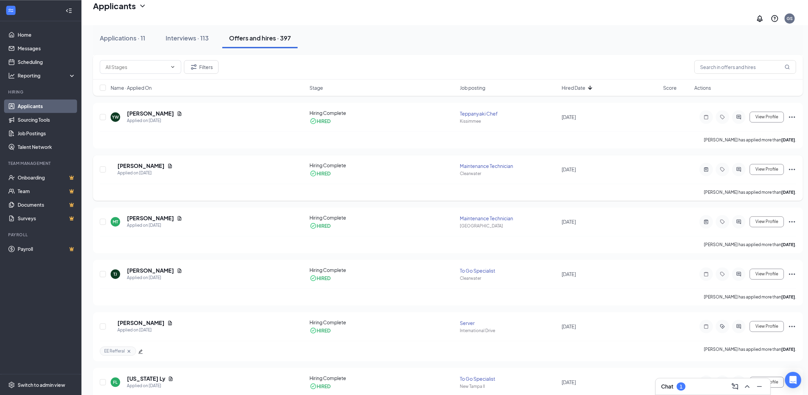
click at [491, 165] on div "Maintenance Technician" at bounding box center [508, 165] width 97 height 7
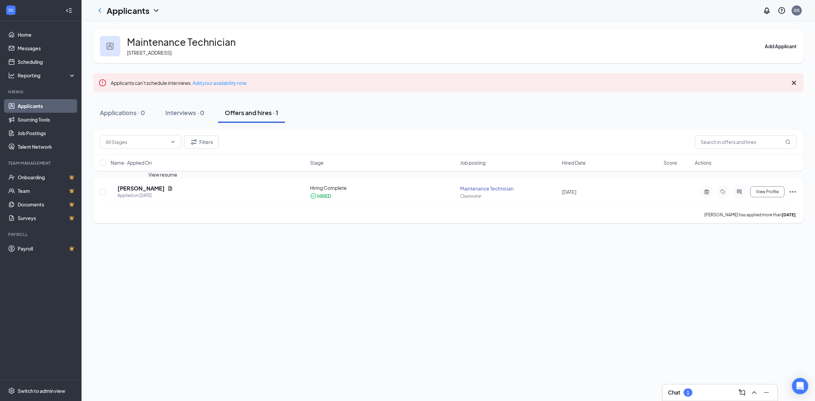
click at [147, 187] on h5 "[PERSON_NAME]" at bounding box center [140, 188] width 47 height 7
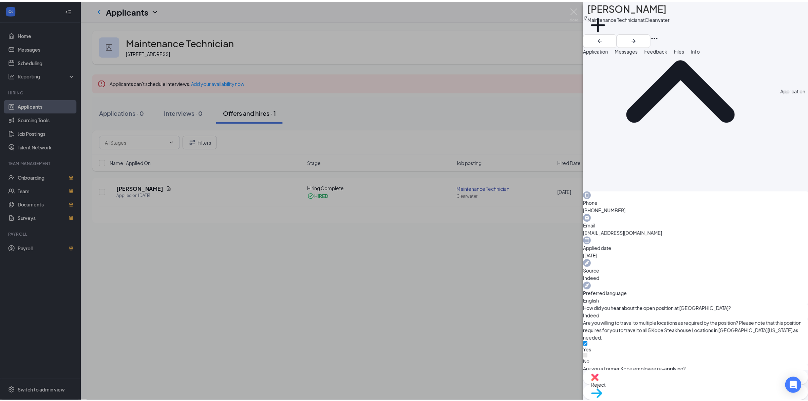
scroll to position [170, 0]
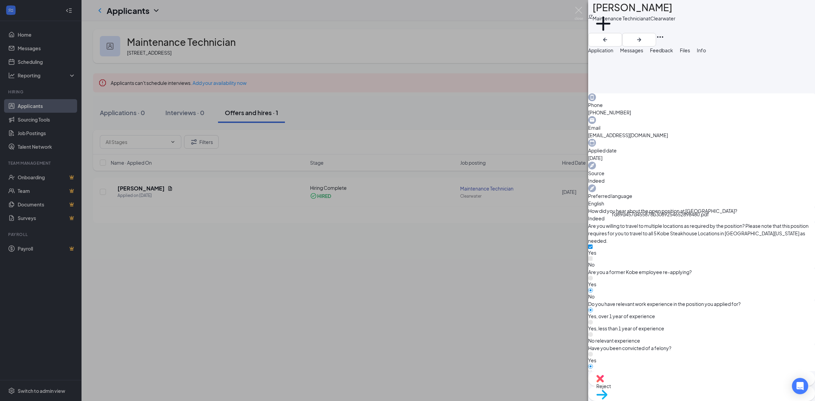
click at [652, 218] on div "fd89d457d455878b3089254652898480.pdf" at bounding box center [660, 213] width 97 height 7
click at [579, 11] on img at bounding box center [578, 13] width 8 height 13
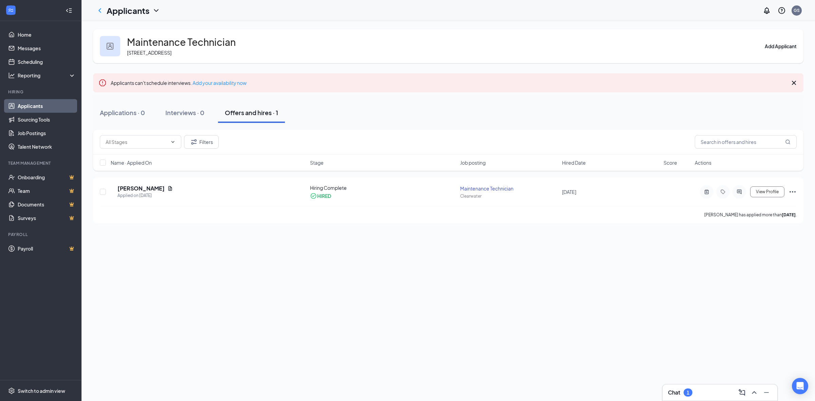
click at [43, 102] on link "Applicants" at bounding box center [47, 106] width 58 height 14
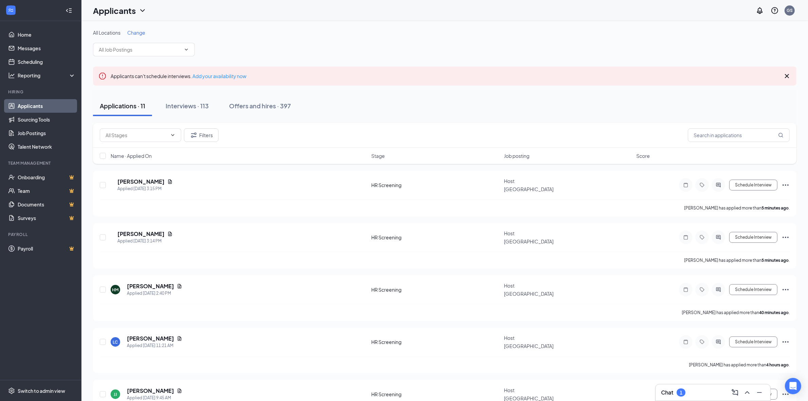
click at [684, 389] on div "1" at bounding box center [681, 392] width 9 height 8
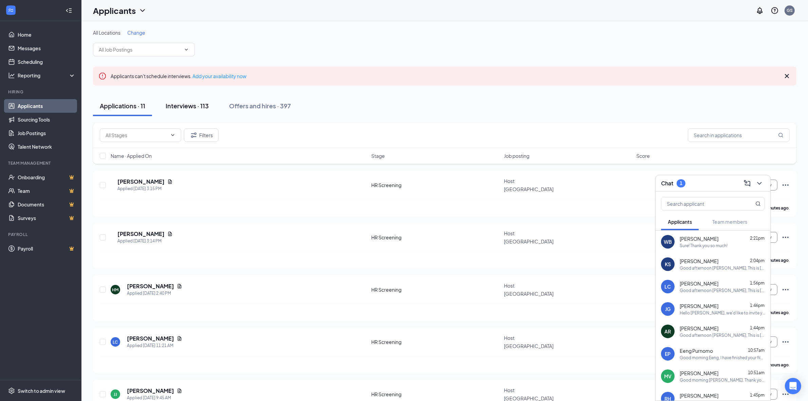
click at [213, 102] on button "Interviews · 113" at bounding box center [187, 106] width 57 height 20
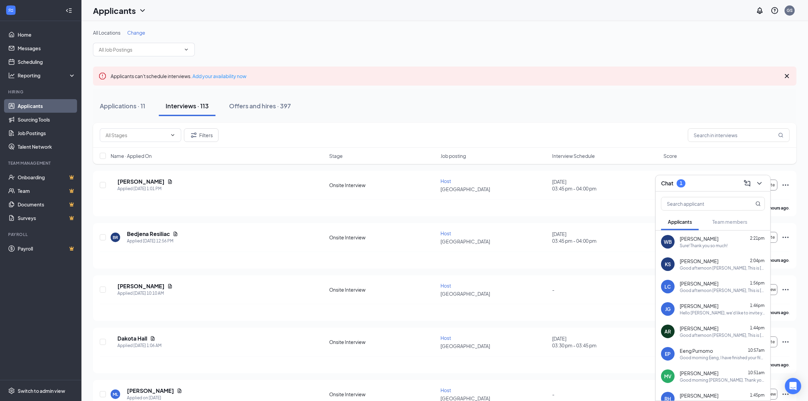
click at [258, 124] on div "Filters" at bounding box center [445, 135] width 704 height 25
click at [263, 109] on div "Offers and hires · 397" at bounding box center [260, 106] width 62 height 8
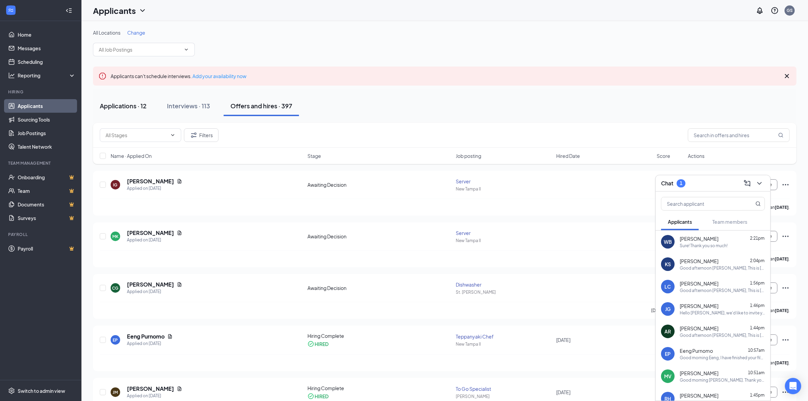
click at [134, 108] on div "Applications · 12" at bounding box center [123, 106] width 47 height 8
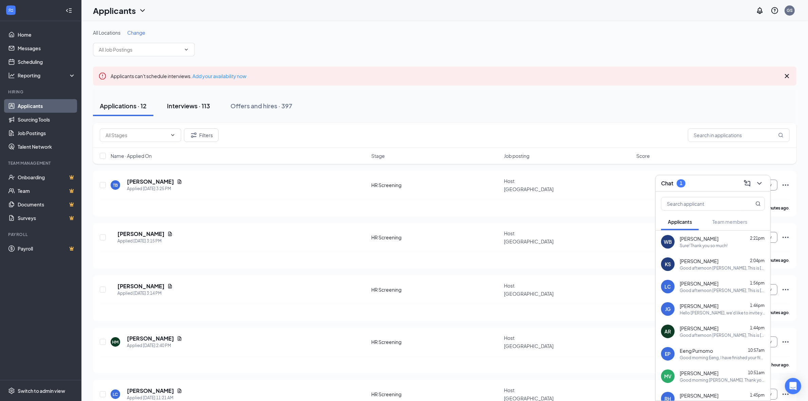
click at [185, 99] on button "Interviews · 113" at bounding box center [188, 106] width 57 height 20
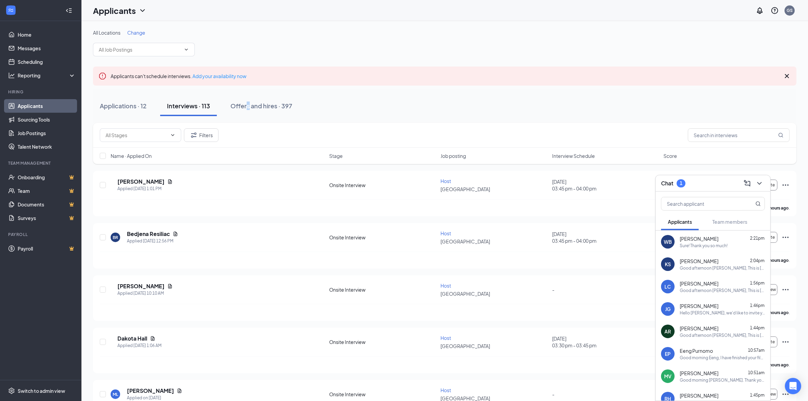
click at [250, 94] on div "Applications · 12 Interviews · 113 Offers and hires · 397" at bounding box center [445, 106] width 704 height 34
click at [253, 110] on div "Offers and hires · 397" at bounding box center [262, 106] width 62 height 8
